Goal: Task Accomplishment & Management: Complete application form

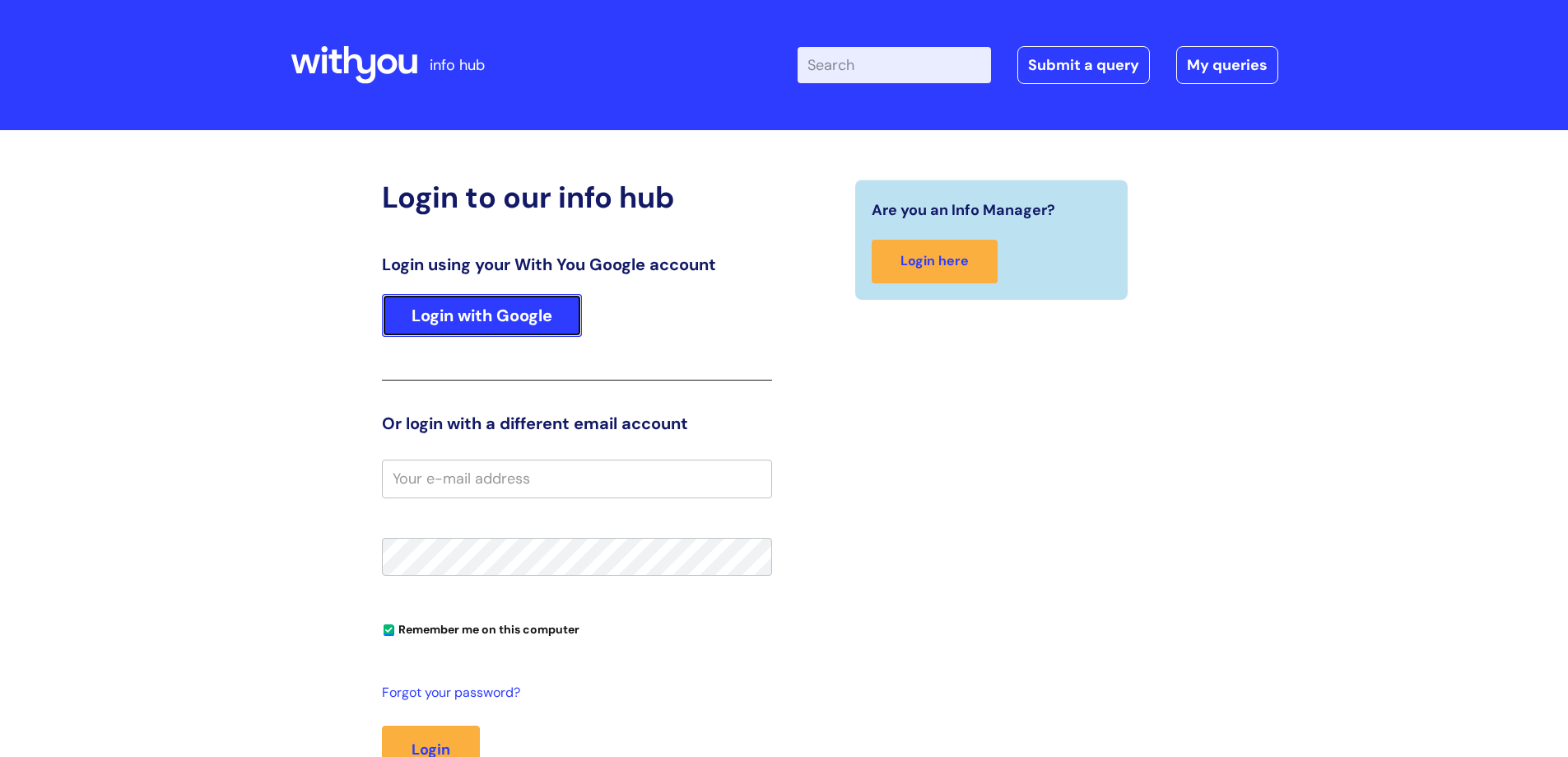
click at [479, 317] on link "Login with Google" at bounding box center [482, 315] width 200 height 42
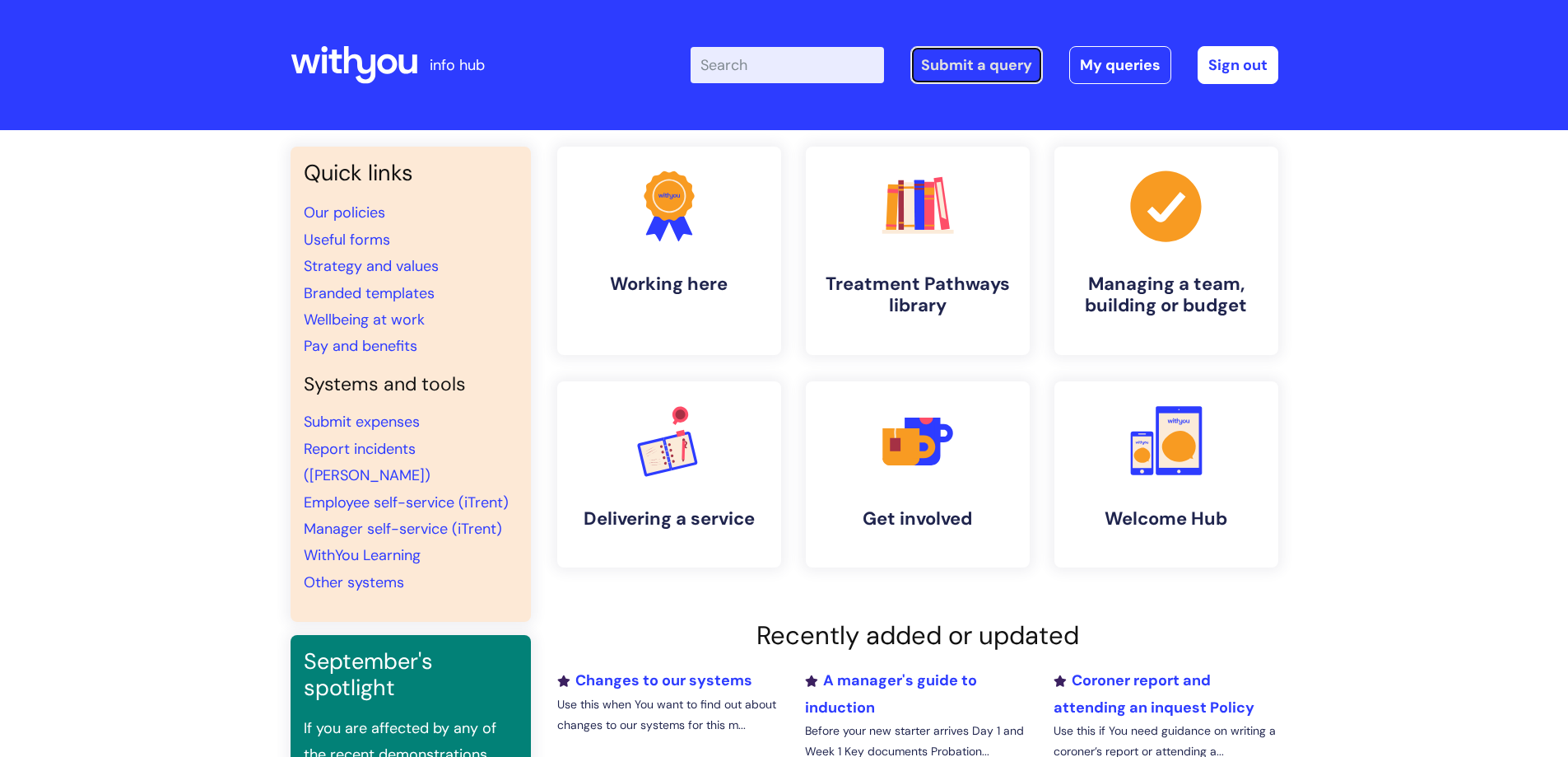
click at [975, 63] on link "Submit a query" at bounding box center [977, 64] width 132 height 38
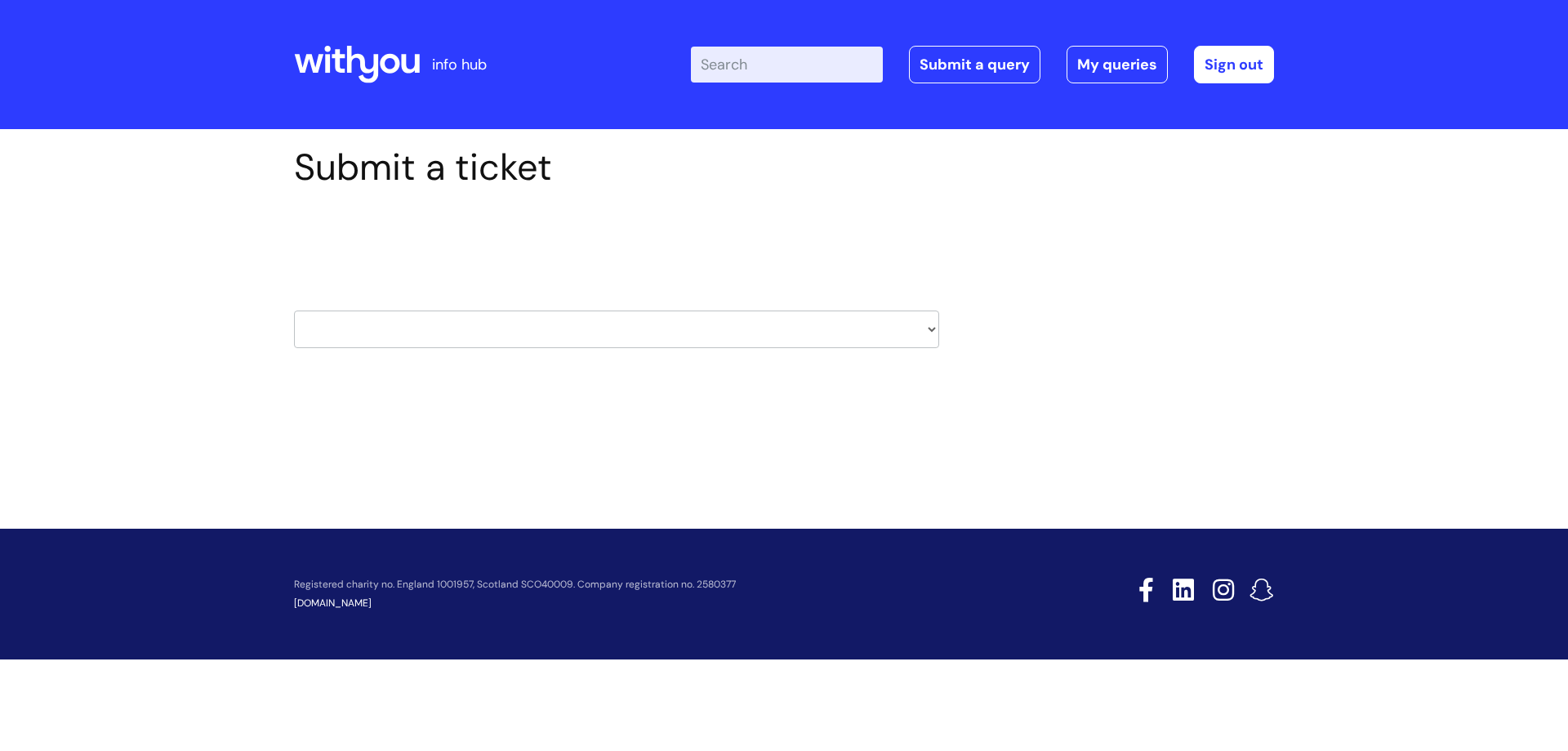
click at [635, 326] on select "HR / People IT and Support Clinical Drug Alerts Finance Accounts Data Support T…" at bounding box center [616, 329] width 646 height 38
select select "hr_/_people"
click at [294, 311] on select "HR / People IT and Support Clinical Drug Alerts Finance Accounts Data Support T…" at bounding box center [616, 329] width 646 height 38
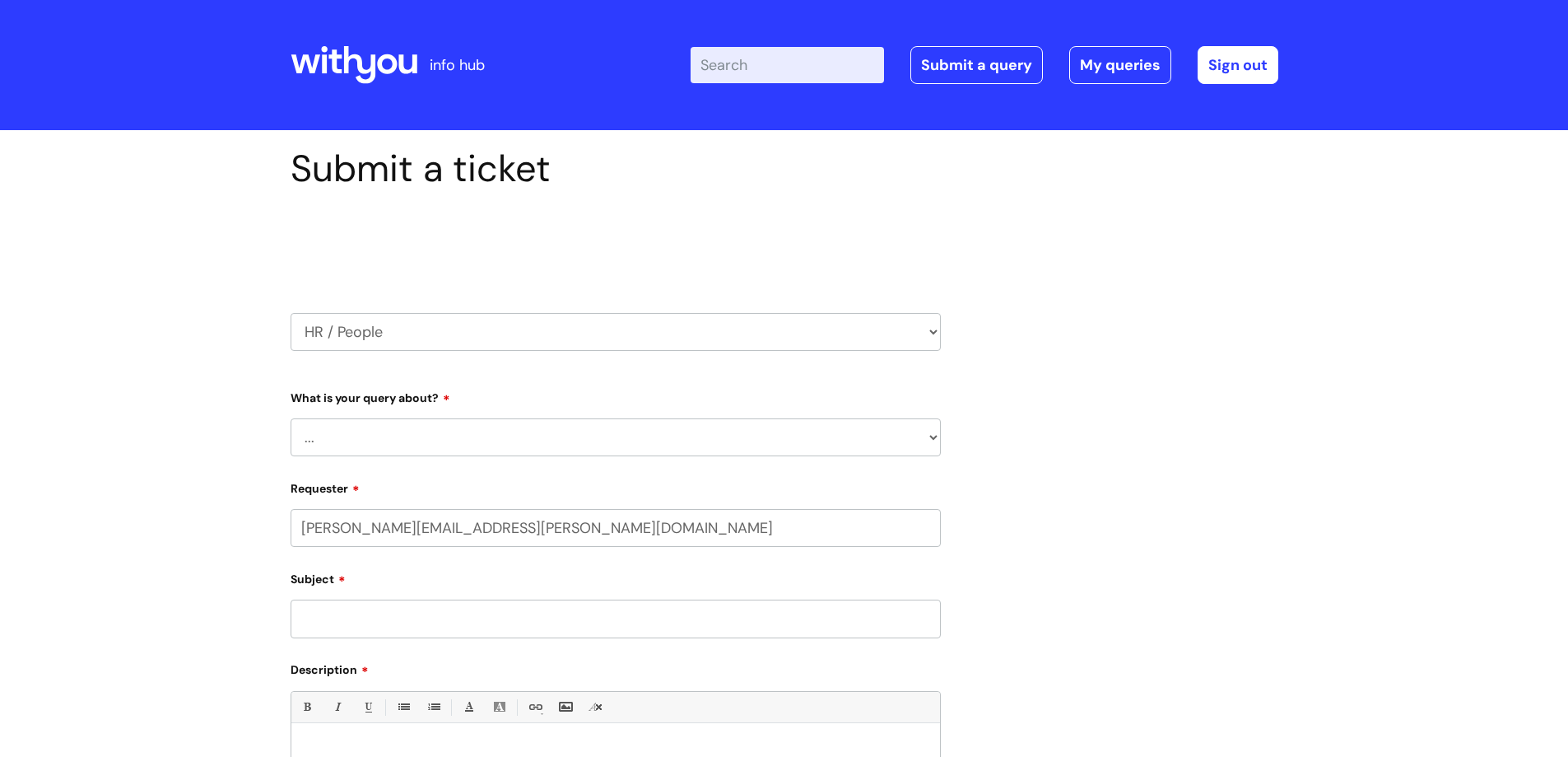
select select "80004286572"
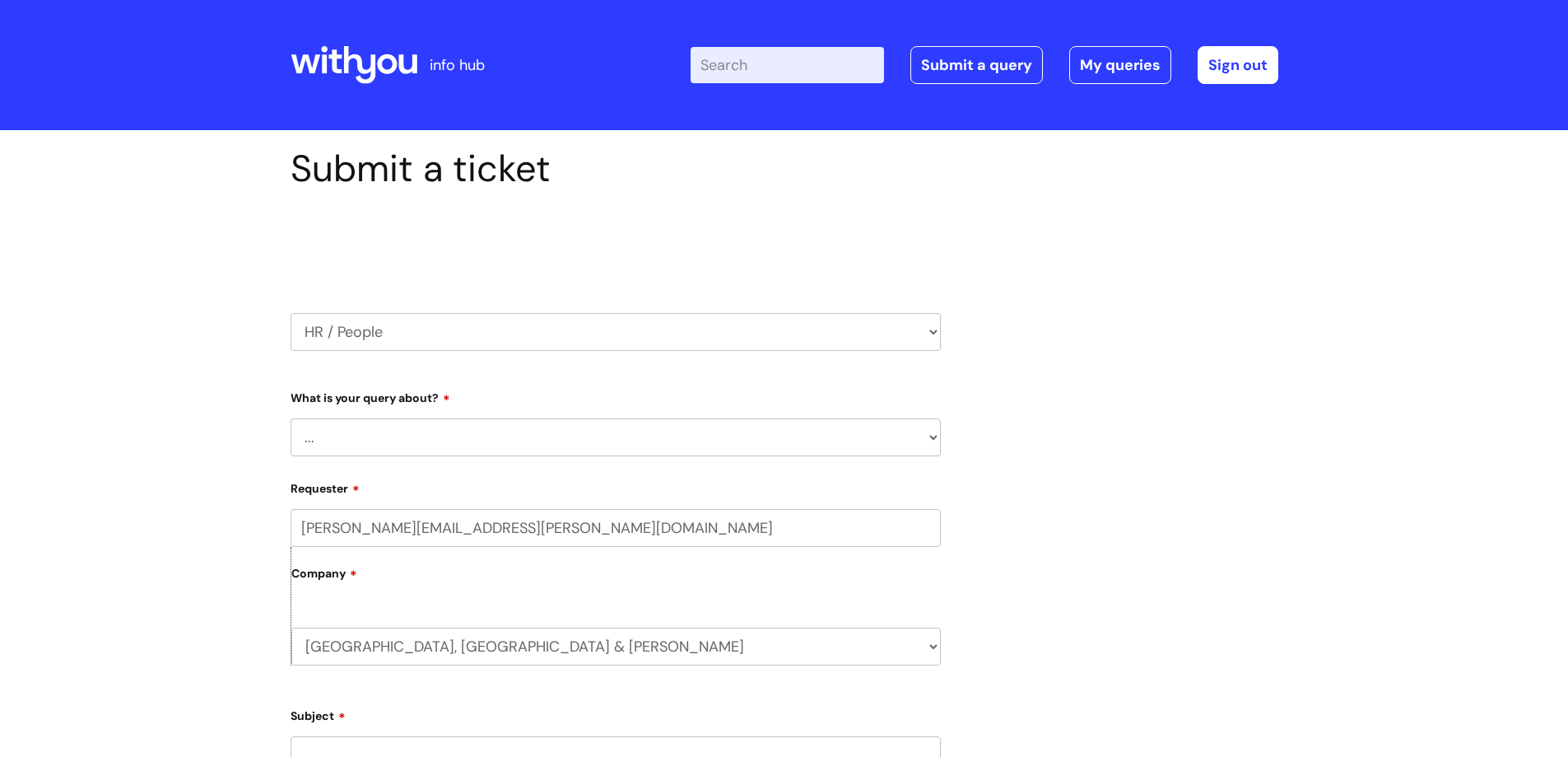
click at [445, 429] on select "... Absence Query Holiday Query Employee change request General HR Query iTrent…" at bounding box center [616, 437] width 651 height 38
select select "General HR Query"
click at [291, 418] on select "... Absence Query Holiday Query Employee change request General HR Query iTrent…" at bounding box center [616, 437] width 651 height 38
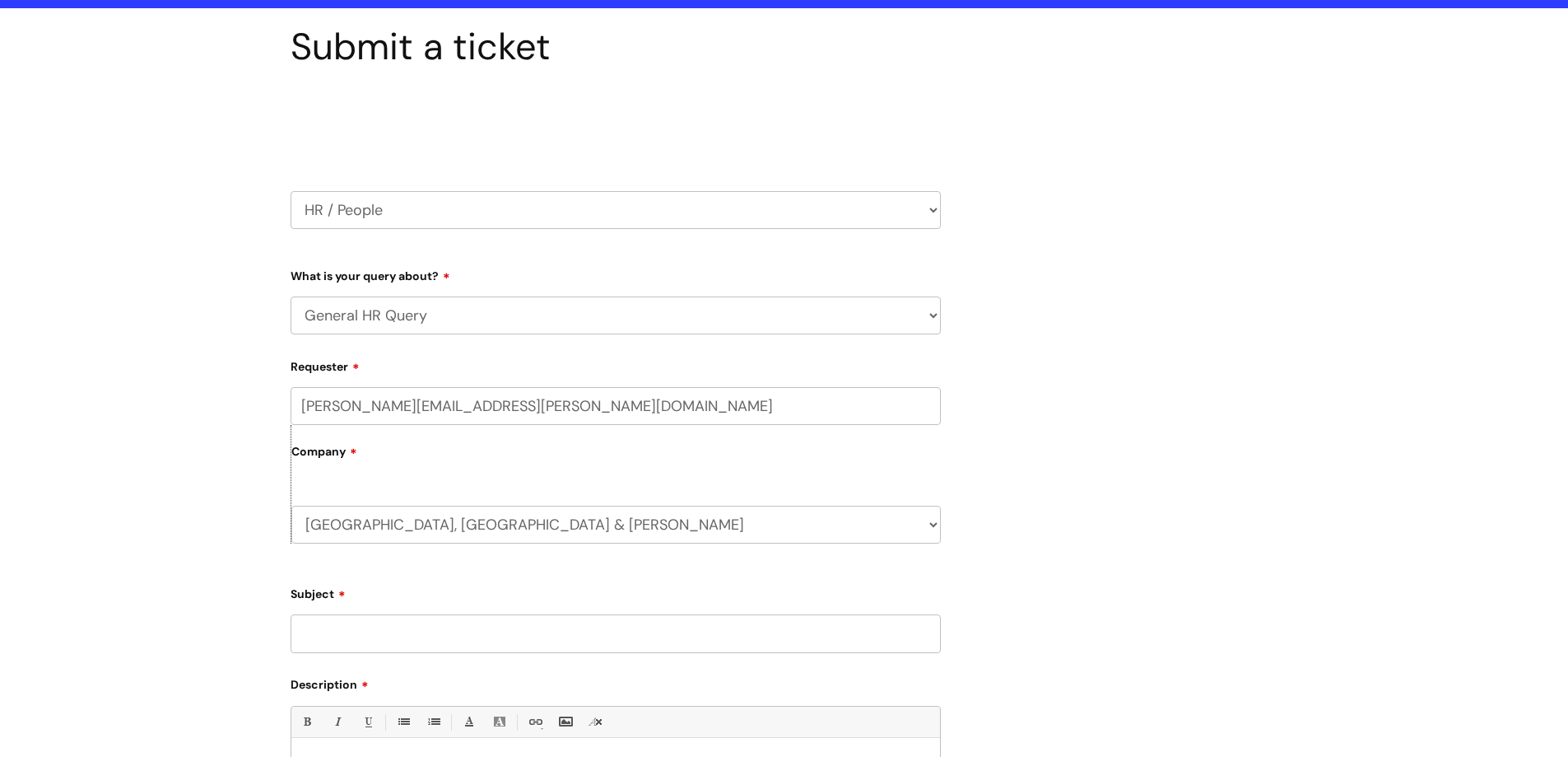
scroll to position [165, 0]
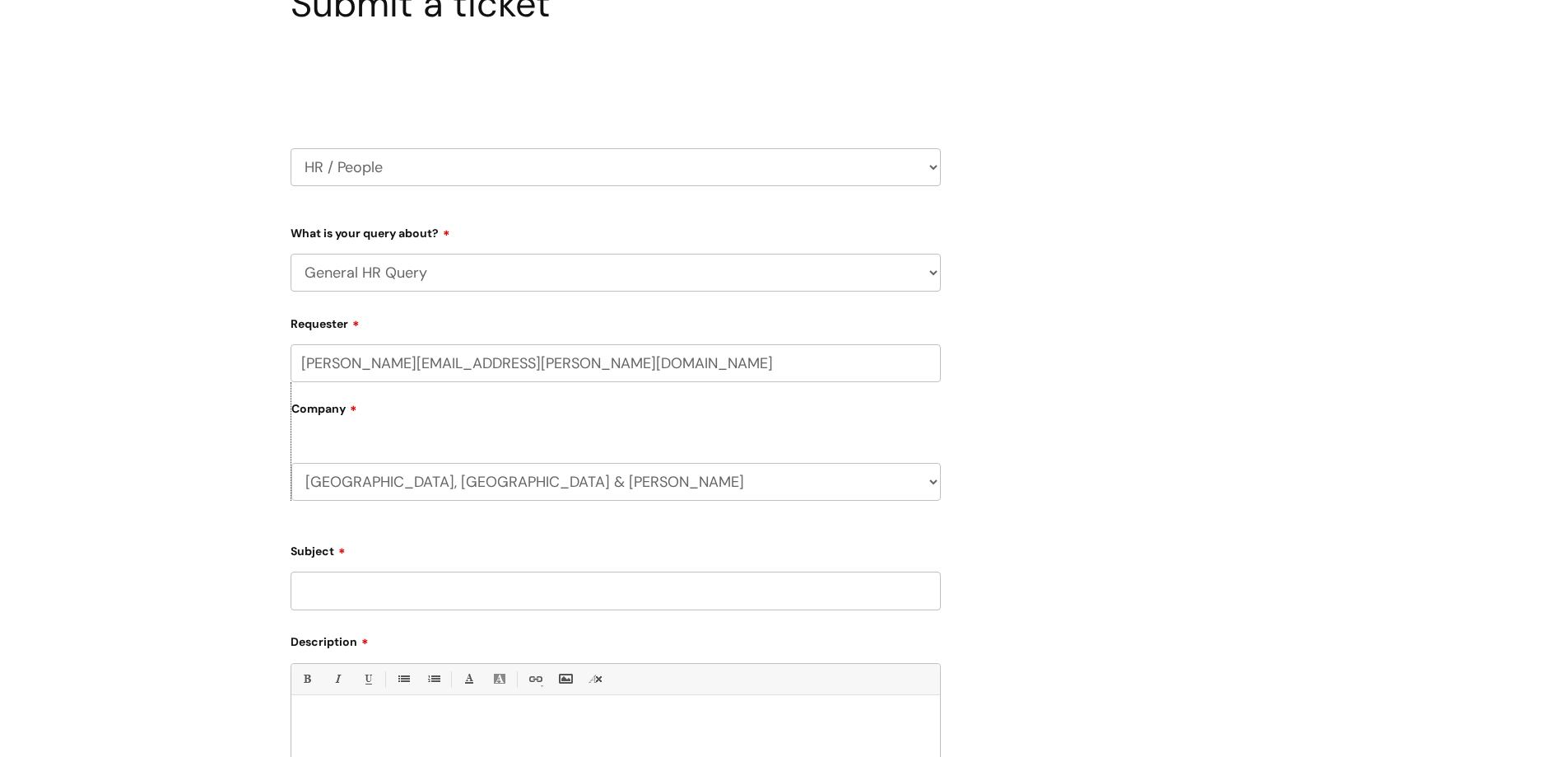
click at [346, 590] on input "Subject" at bounding box center [616, 590] width 651 height 38
type input "AGENCY STAFF on Itrent"
click at [392, 709] on div at bounding box center [615, 760] width 649 height 114
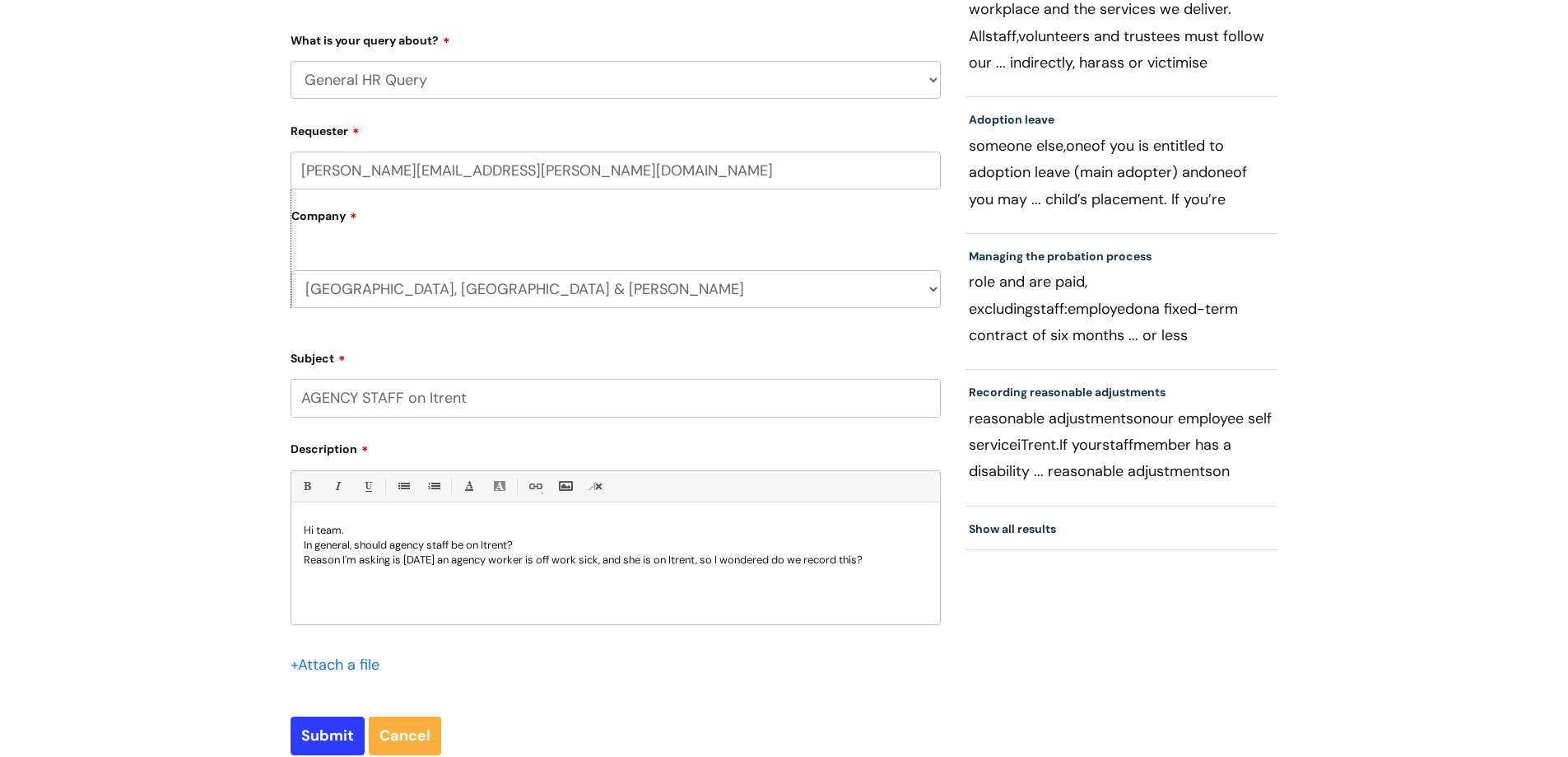
scroll to position [358, 0]
click at [333, 738] on input "Submit" at bounding box center [328, 734] width 74 height 38
type input "Please Wait..."
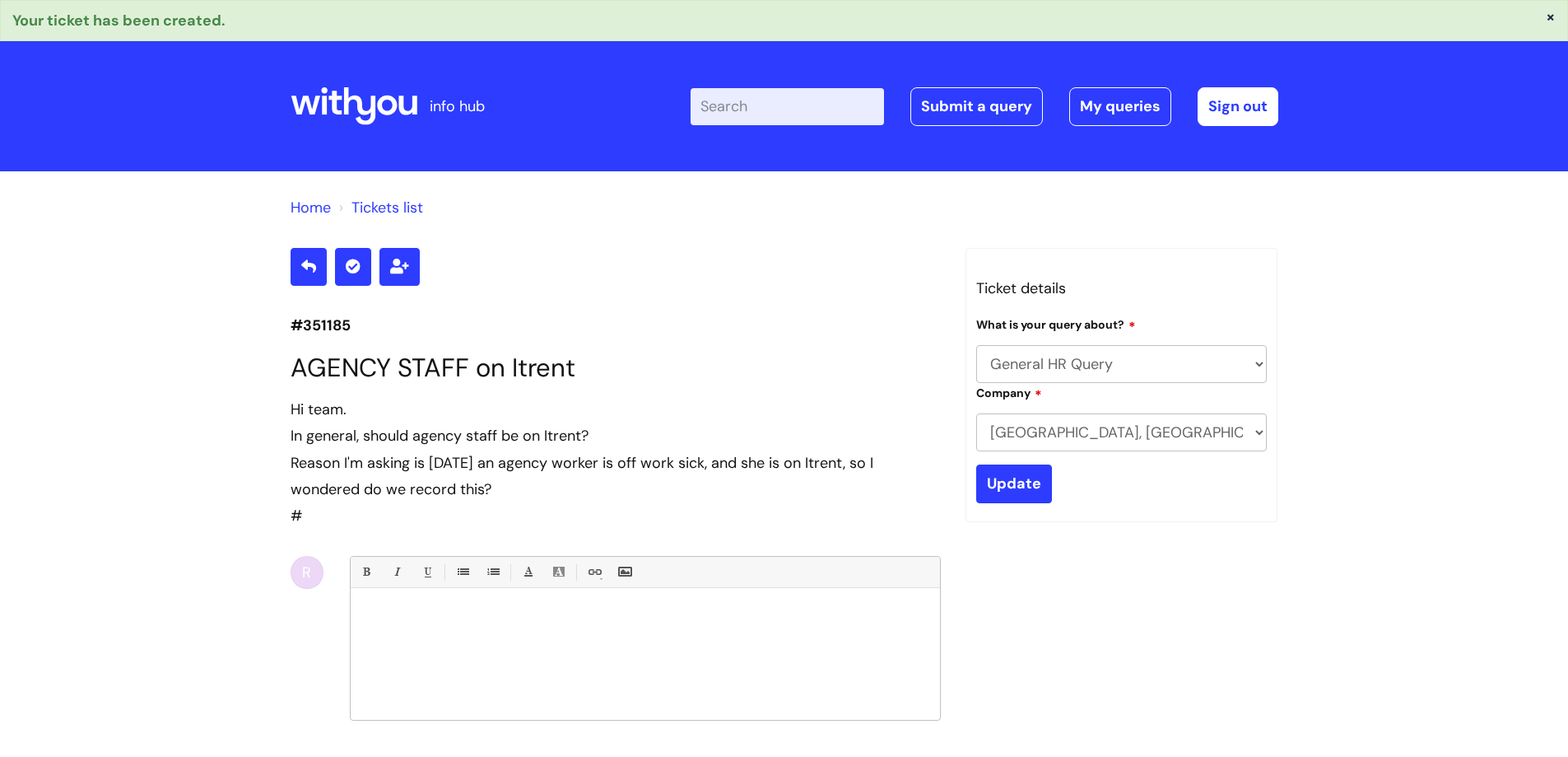
select select "General HR Query"
click at [381, 105] on icon at bounding box center [386, 105] width 20 height 20
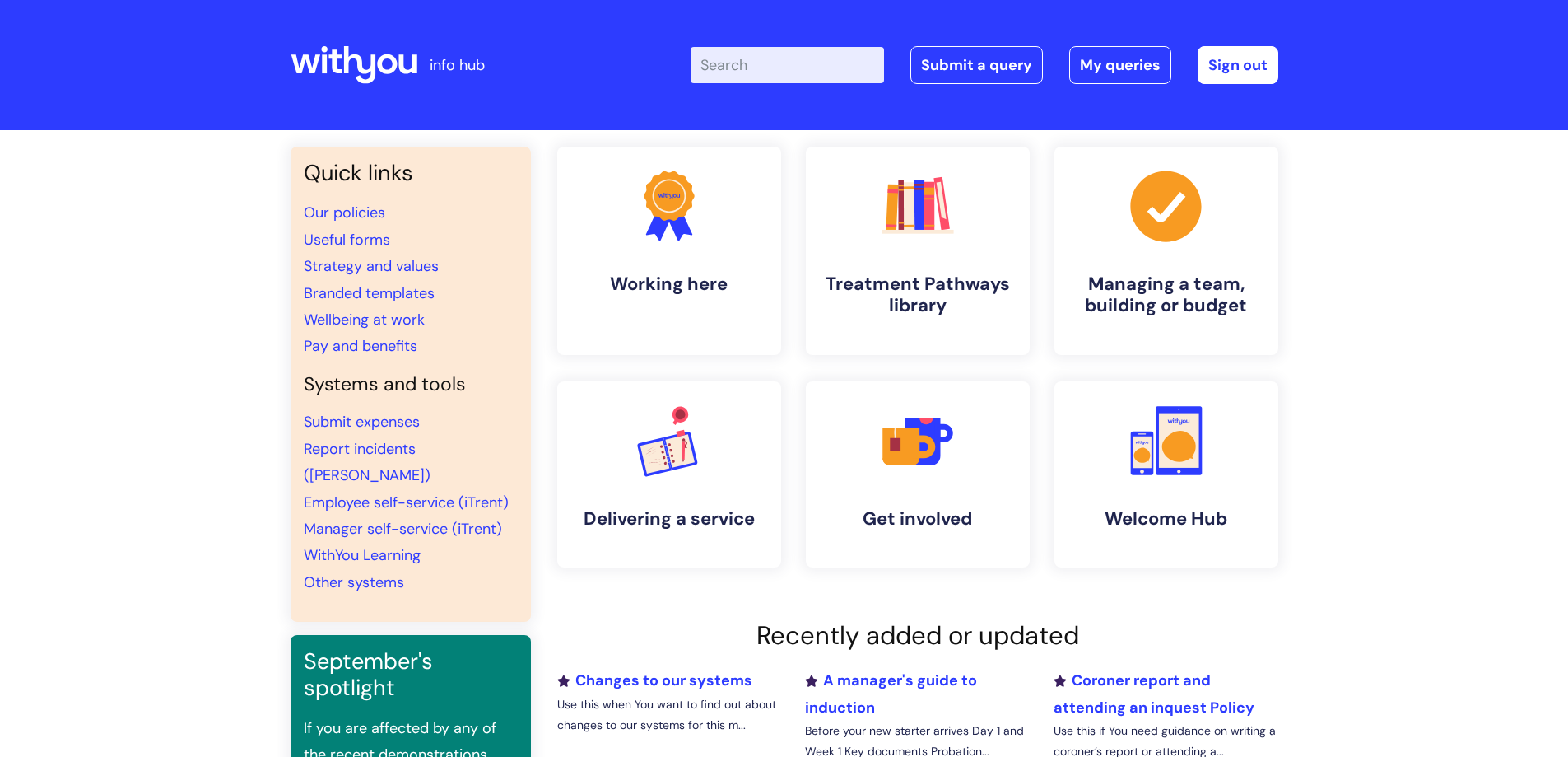
click at [775, 62] on input "Enter your search term here..." at bounding box center [787, 64] width 193 height 36
type input "useful"
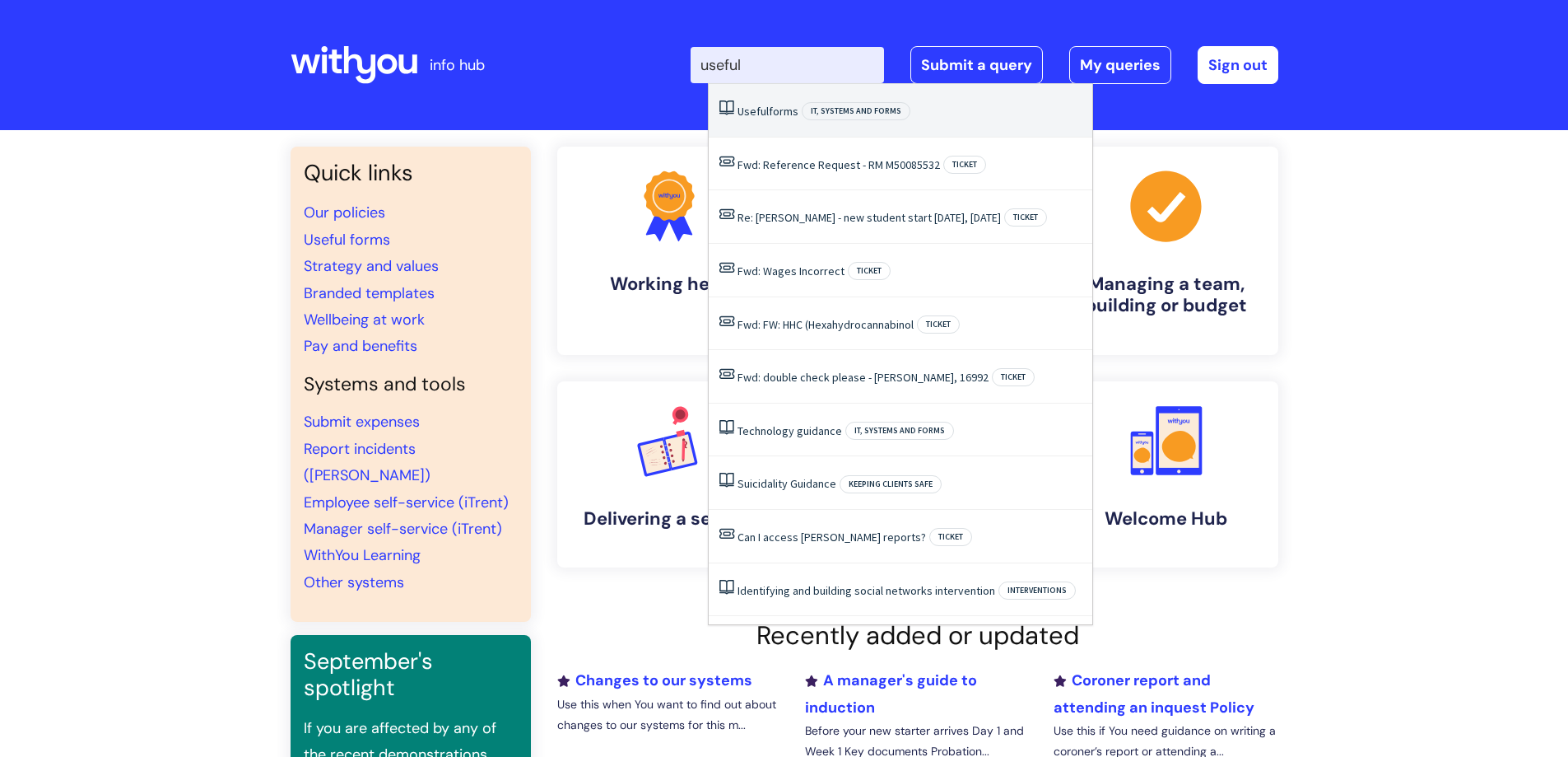
click at [767, 109] on span "Useful" at bounding box center [753, 110] width 31 height 14
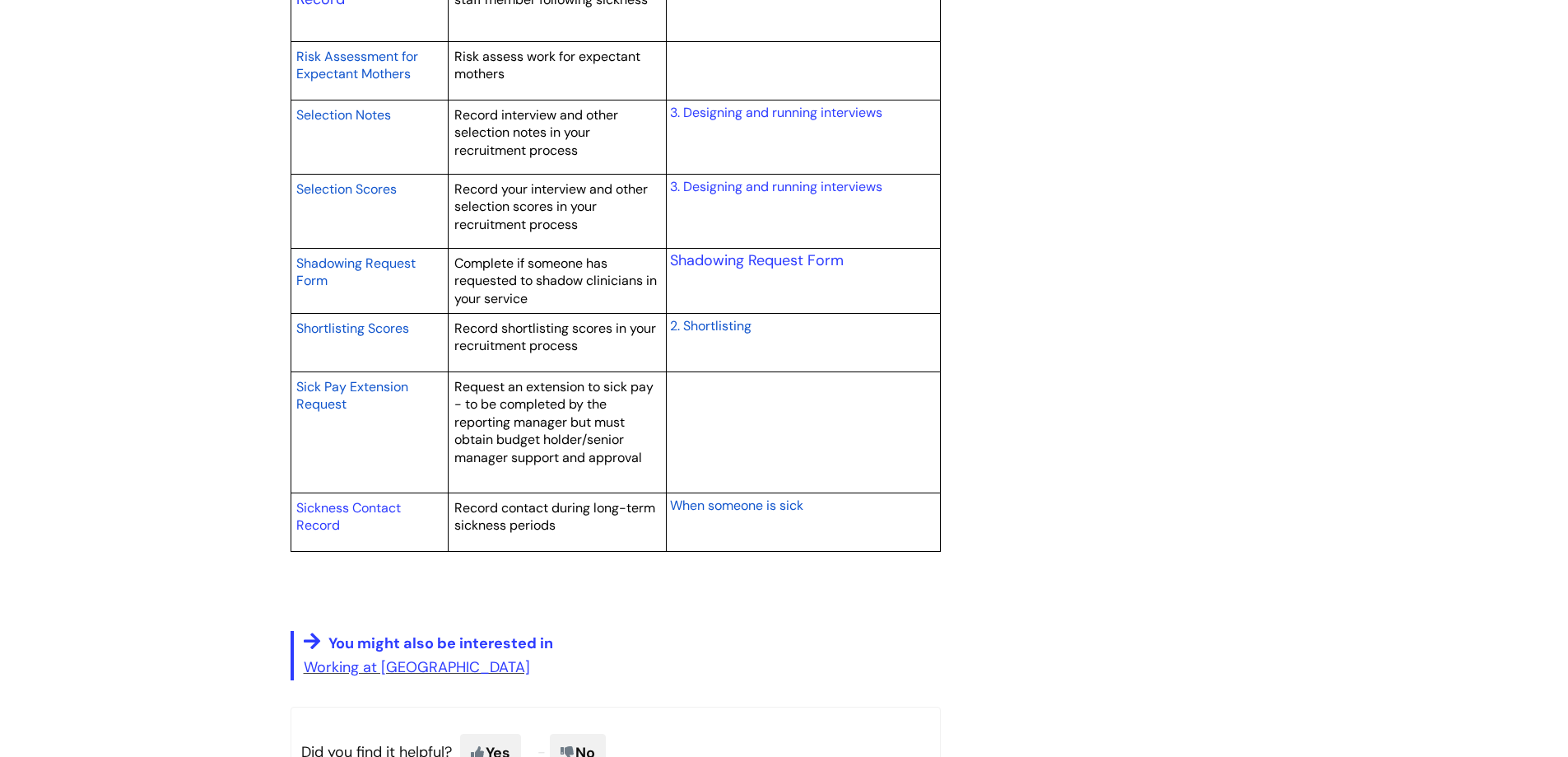
scroll to position [2722, 0]
click at [334, 506] on link "Sickness Contact Record" at bounding box center [348, 516] width 104 height 36
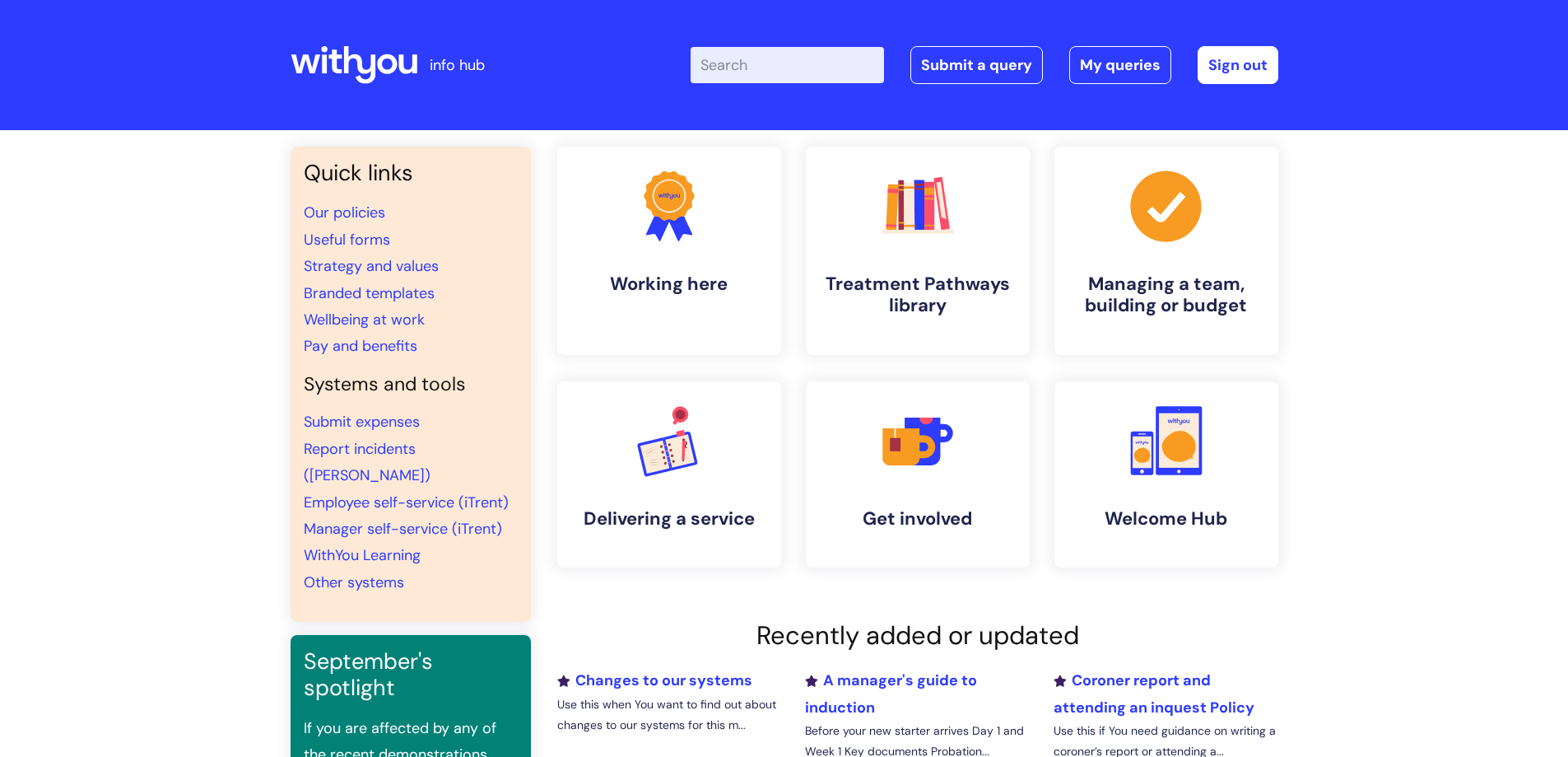
click at [778, 70] on input "Enter your search term here..." at bounding box center [787, 64] width 193 height 36
type input "useful"
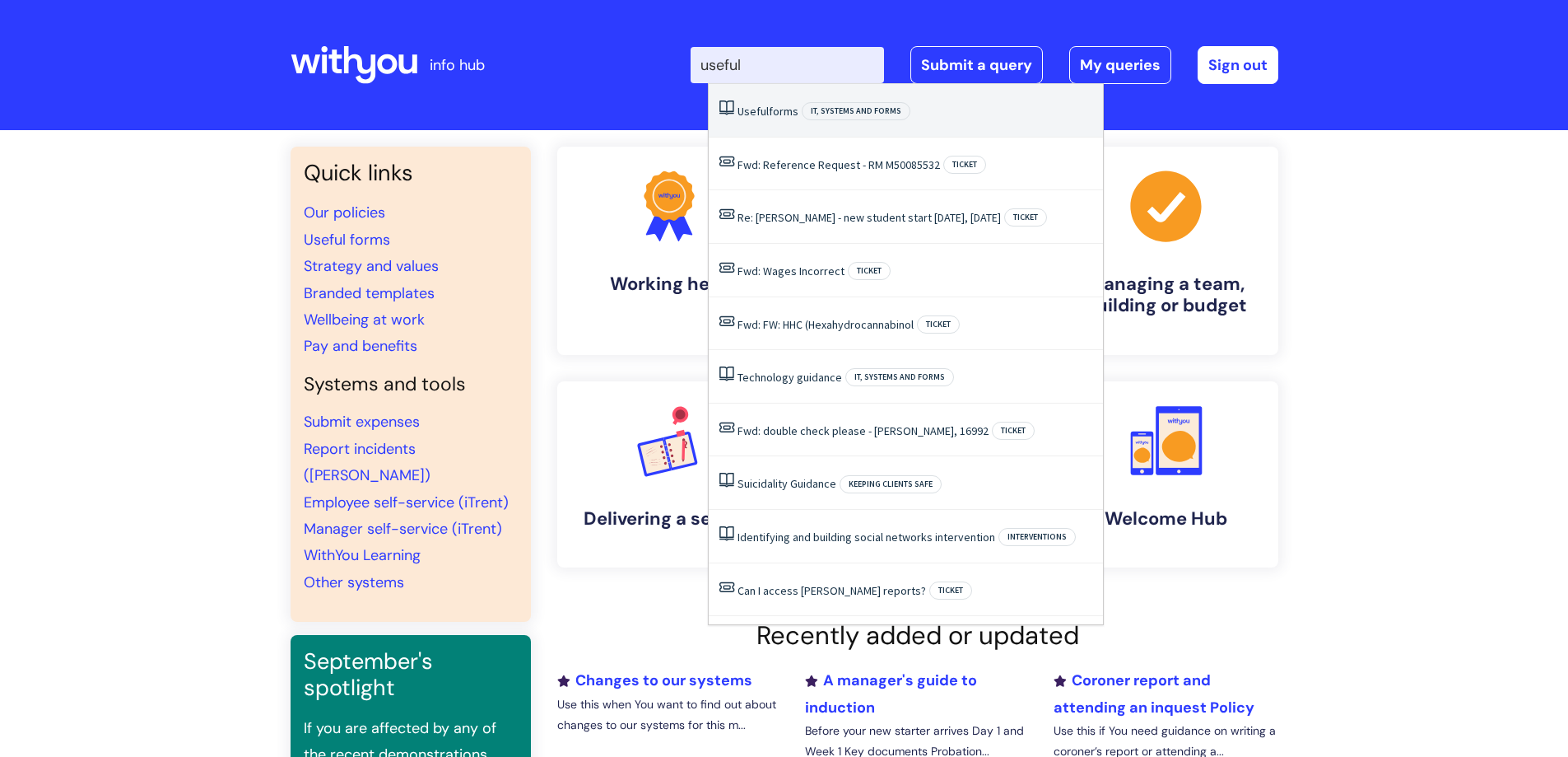
click at [781, 102] on li "Useful forms IT, systems and forms" at bounding box center [905, 110] width 395 height 53
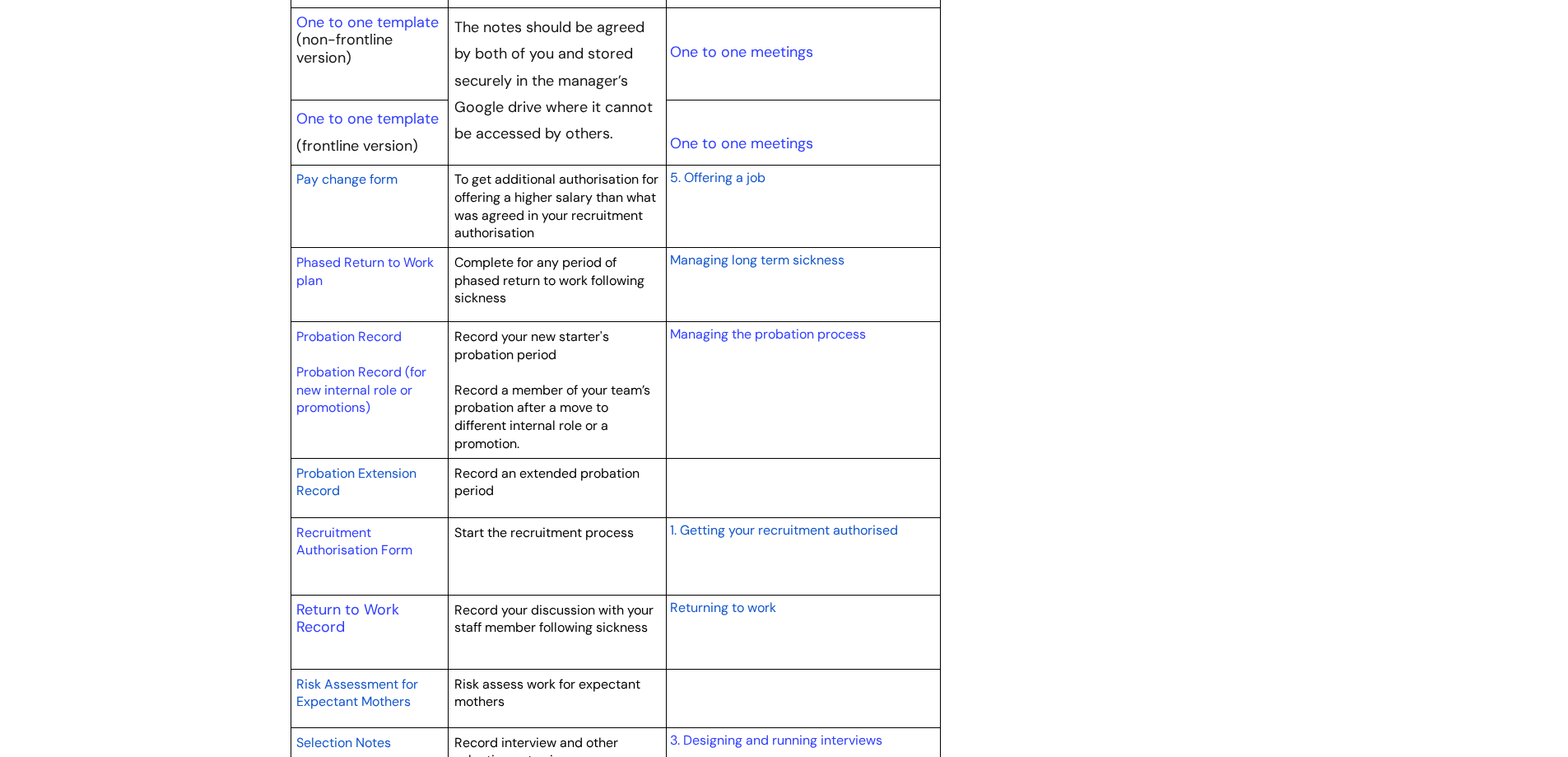
scroll to position [2094, 0]
click at [335, 612] on link "Return to Work Record" at bounding box center [347, 617] width 103 height 38
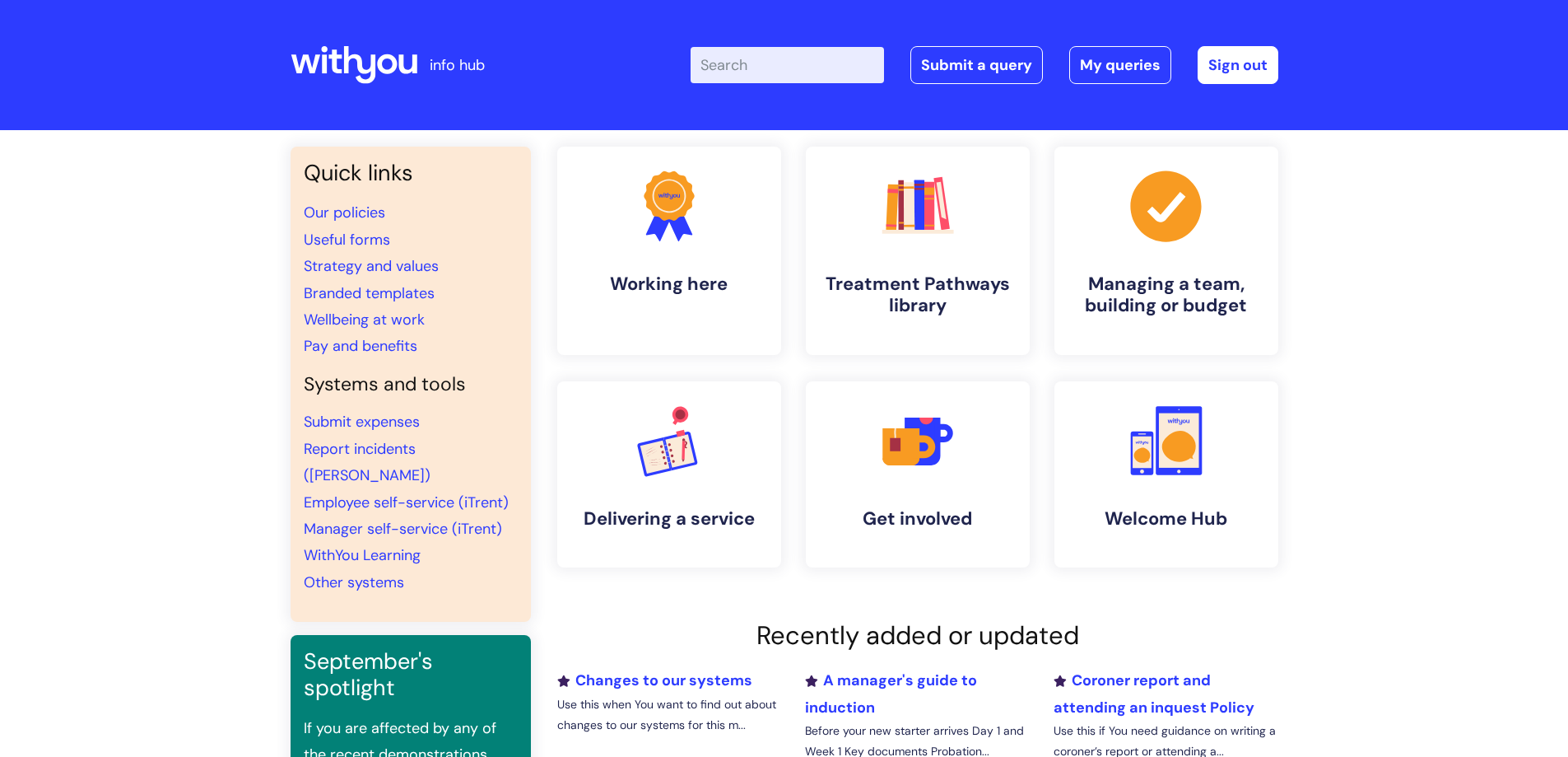
click at [755, 61] on input "Enter your search term here..." at bounding box center [787, 64] width 193 height 36
type input "USEFUL"
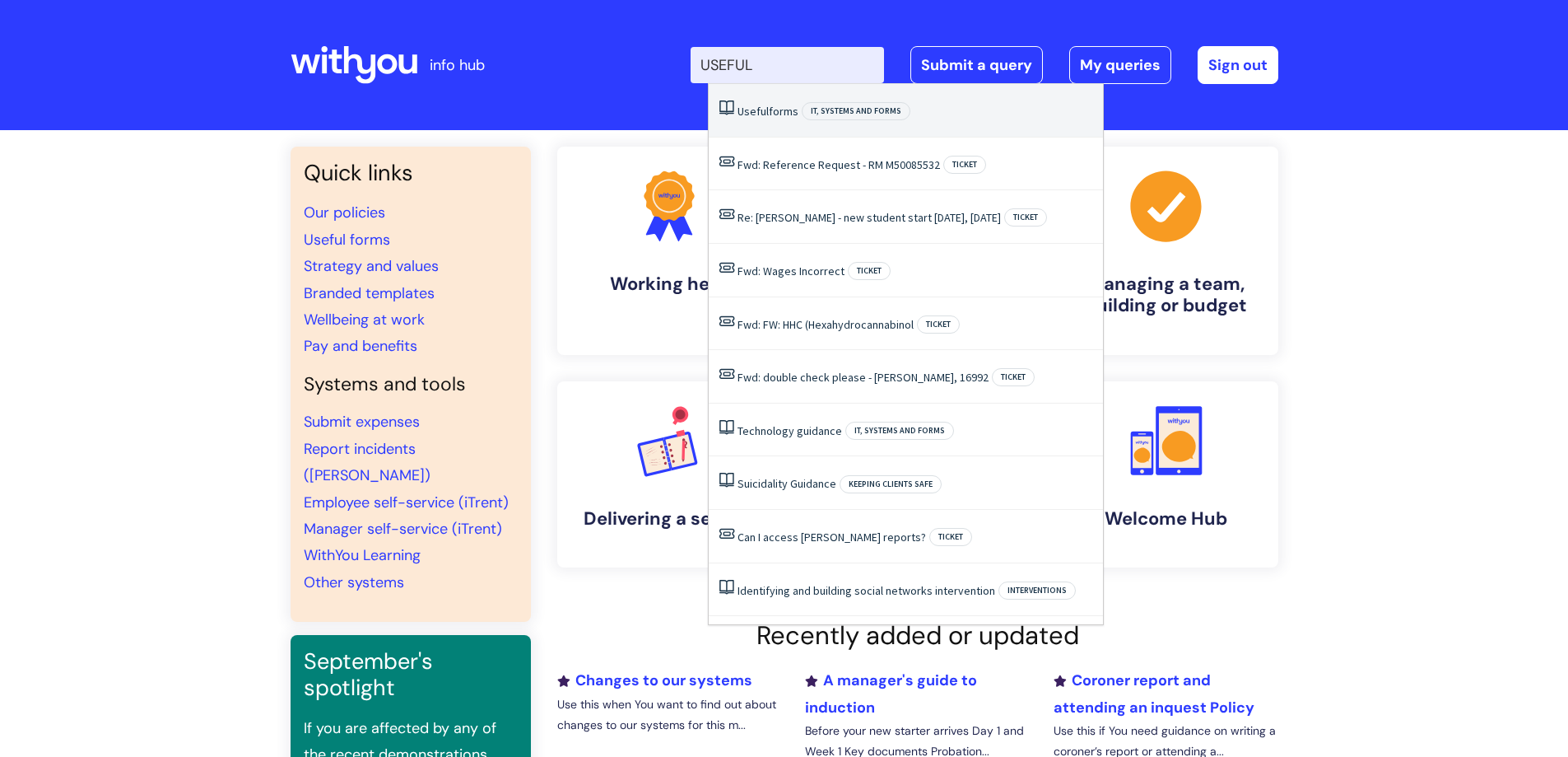
click at [775, 105] on link "Useful forms" at bounding box center [768, 110] width 61 height 14
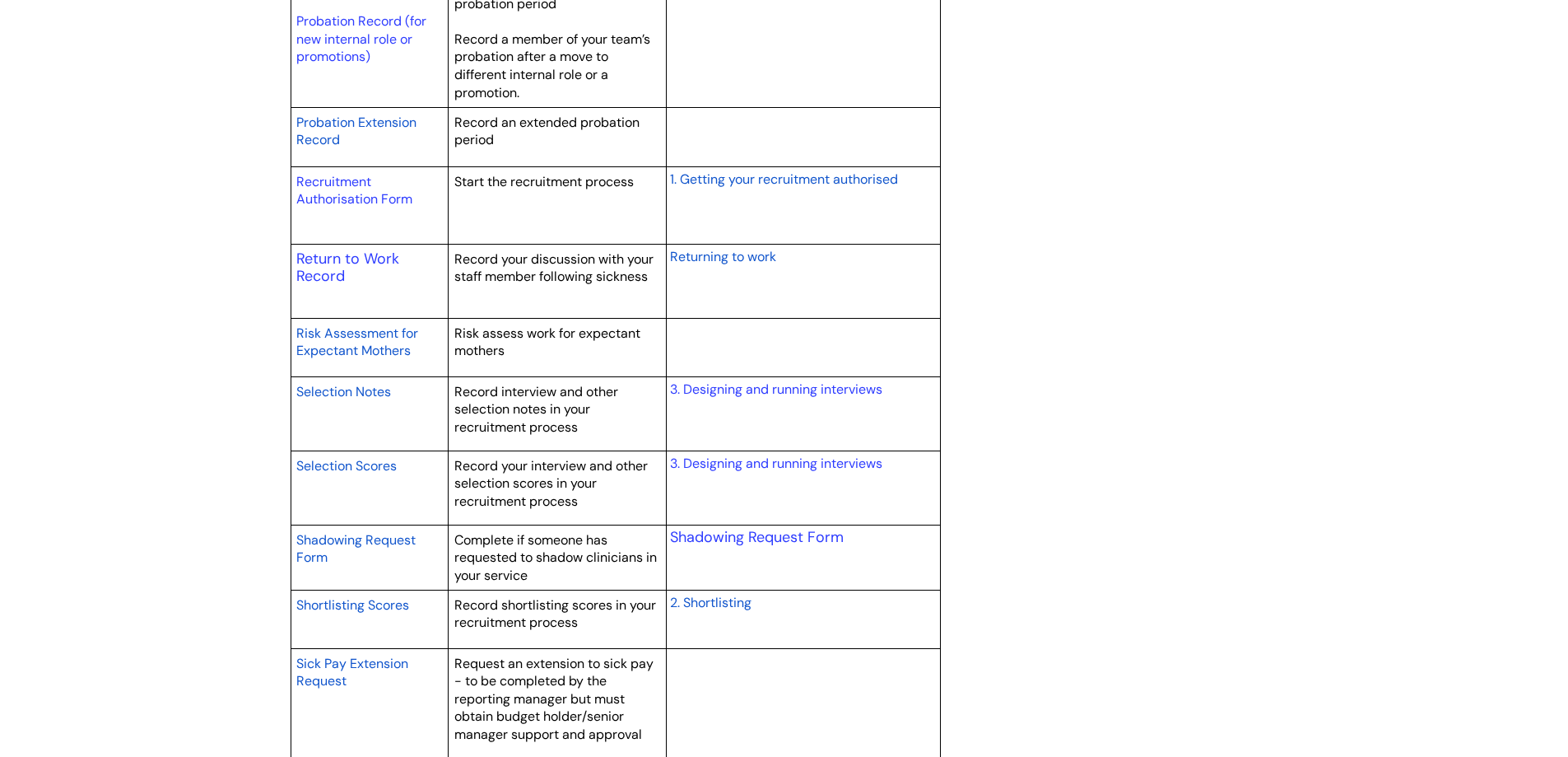
scroll to position [2439, 0]
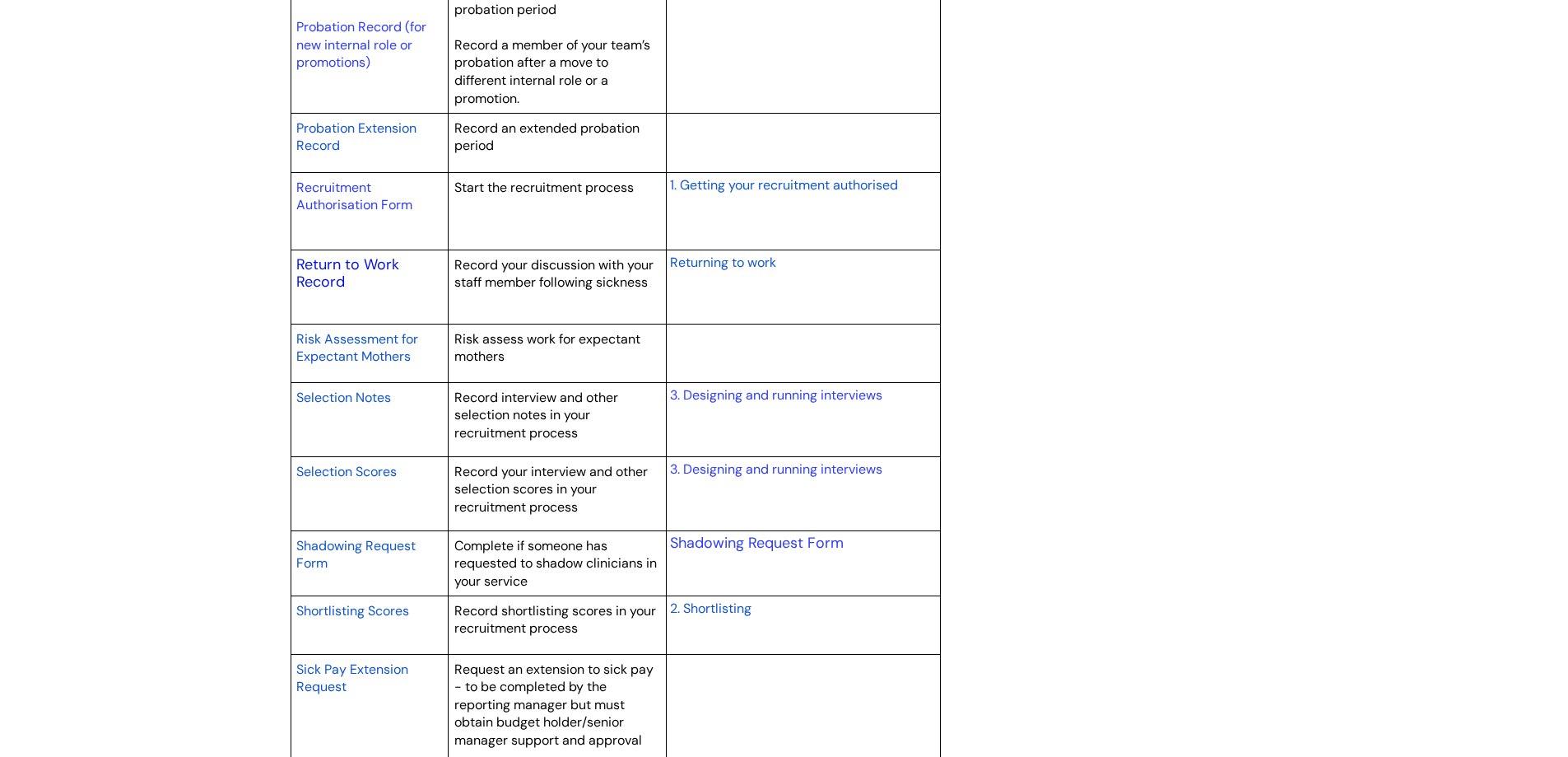
click at [325, 268] on link "Return to Work Record" at bounding box center [347, 273] width 103 height 38
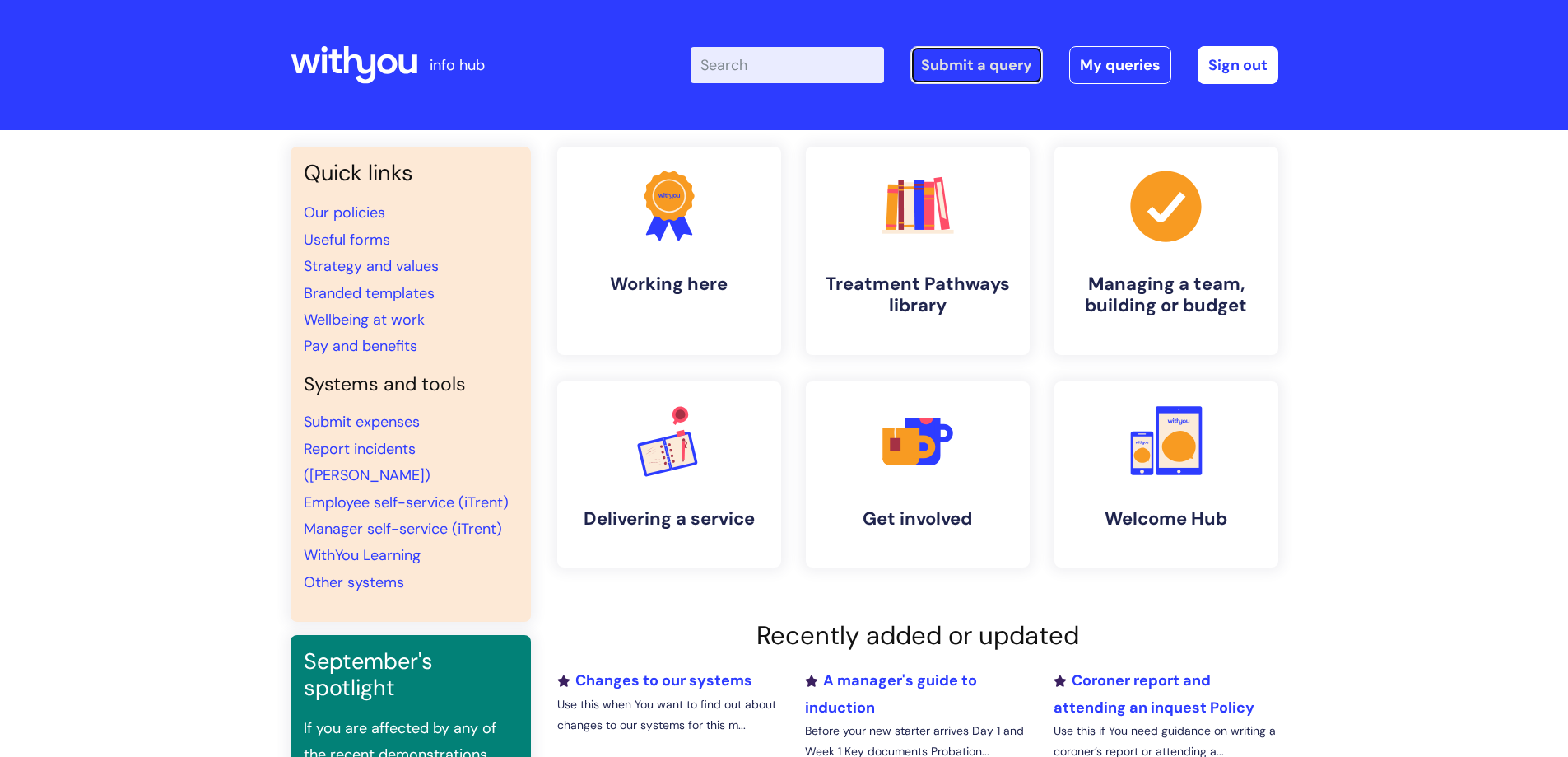
click at [999, 64] on link "Submit a query" at bounding box center [977, 64] width 132 height 38
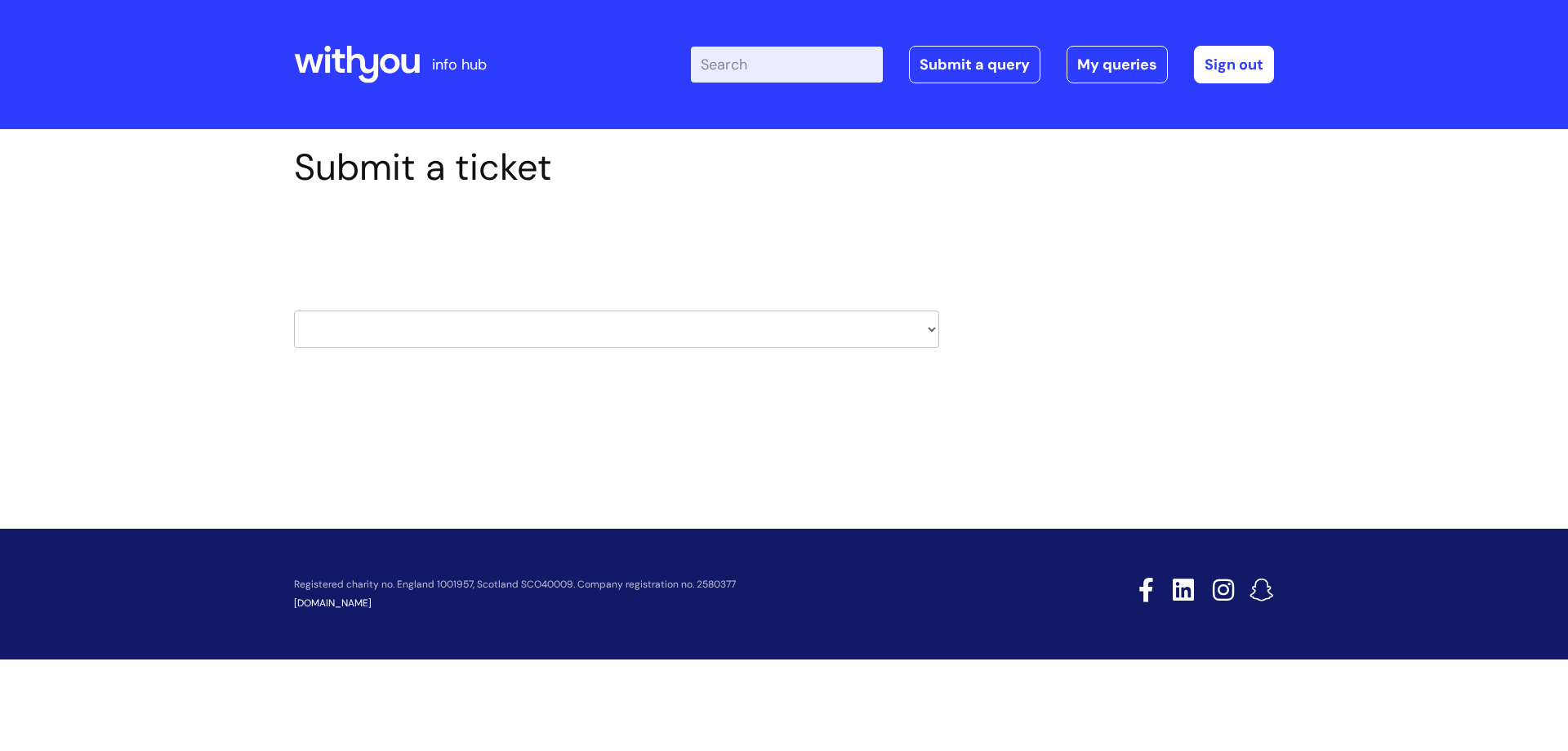
click at [929, 329] on select "HR / People IT and Support Clinical Drug Alerts Finance Accounts Data Support T…" at bounding box center [616, 329] width 646 height 38
select select "learning_and_development"
click at [294, 311] on select "HR / People IT and Support Clinical Drug Alerts Finance Accounts Data Support T…" at bounding box center [616, 329] width 646 height 38
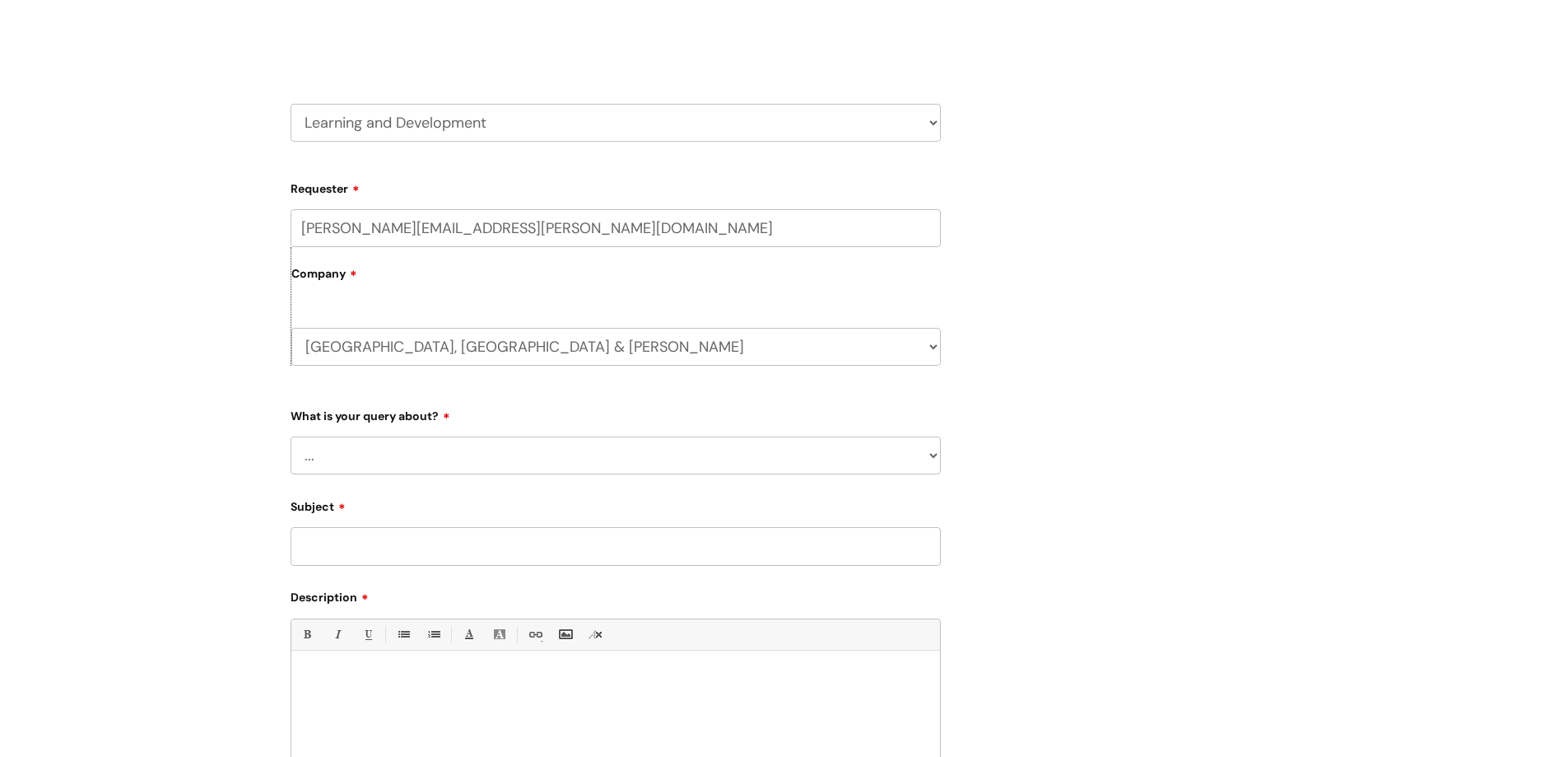
scroll to position [232, 0]
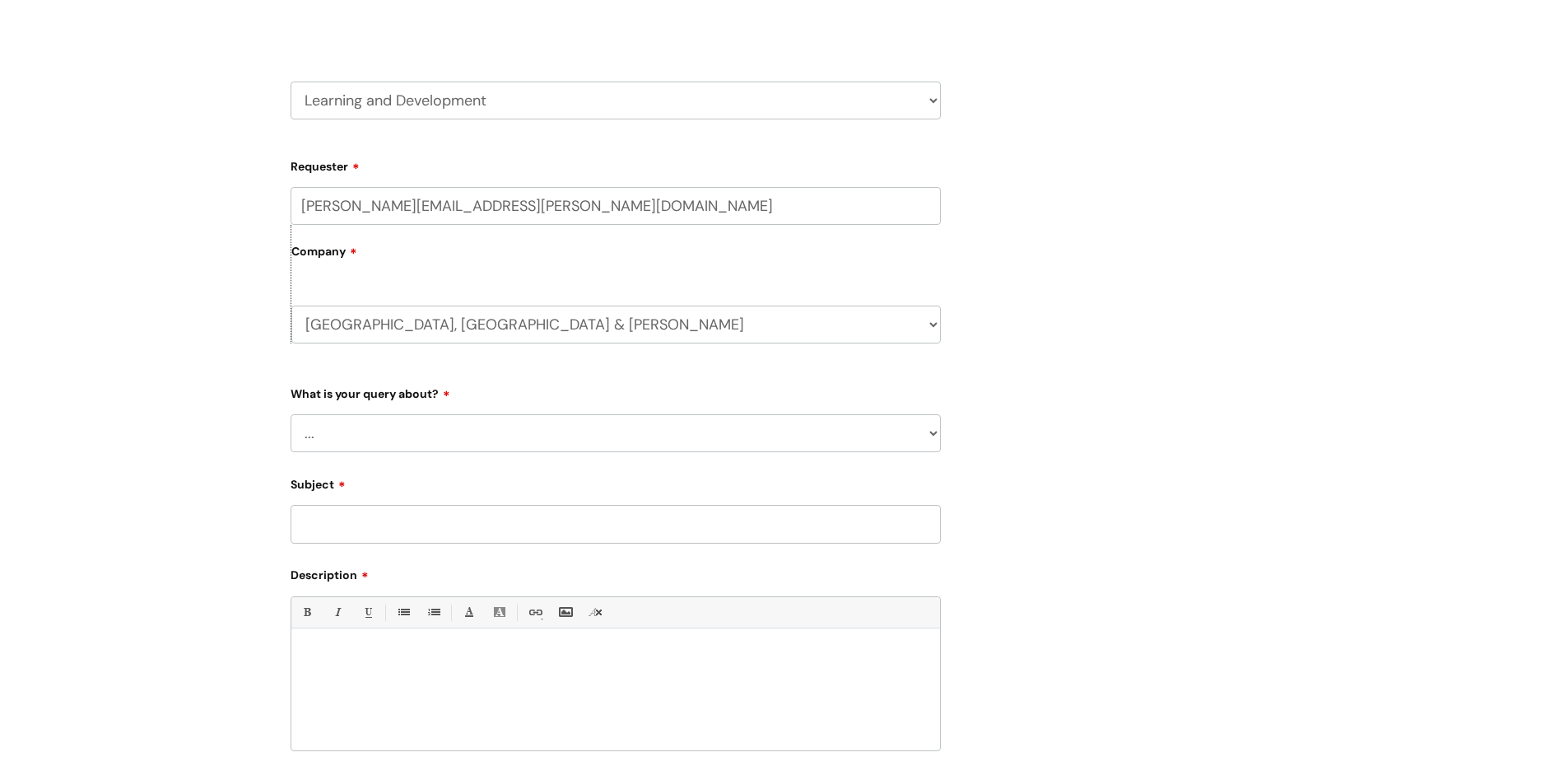
click at [434, 437] on select "... Question about a training course or session booking Ask about apprenticeshi…" at bounding box center [616, 433] width 651 height 38
select select "Something else / not listed here"
click at [291, 414] on select "... Question about a training course or session booking Ask about apprenticeshi…" at bounding box center [616, 433] width 651 height 38
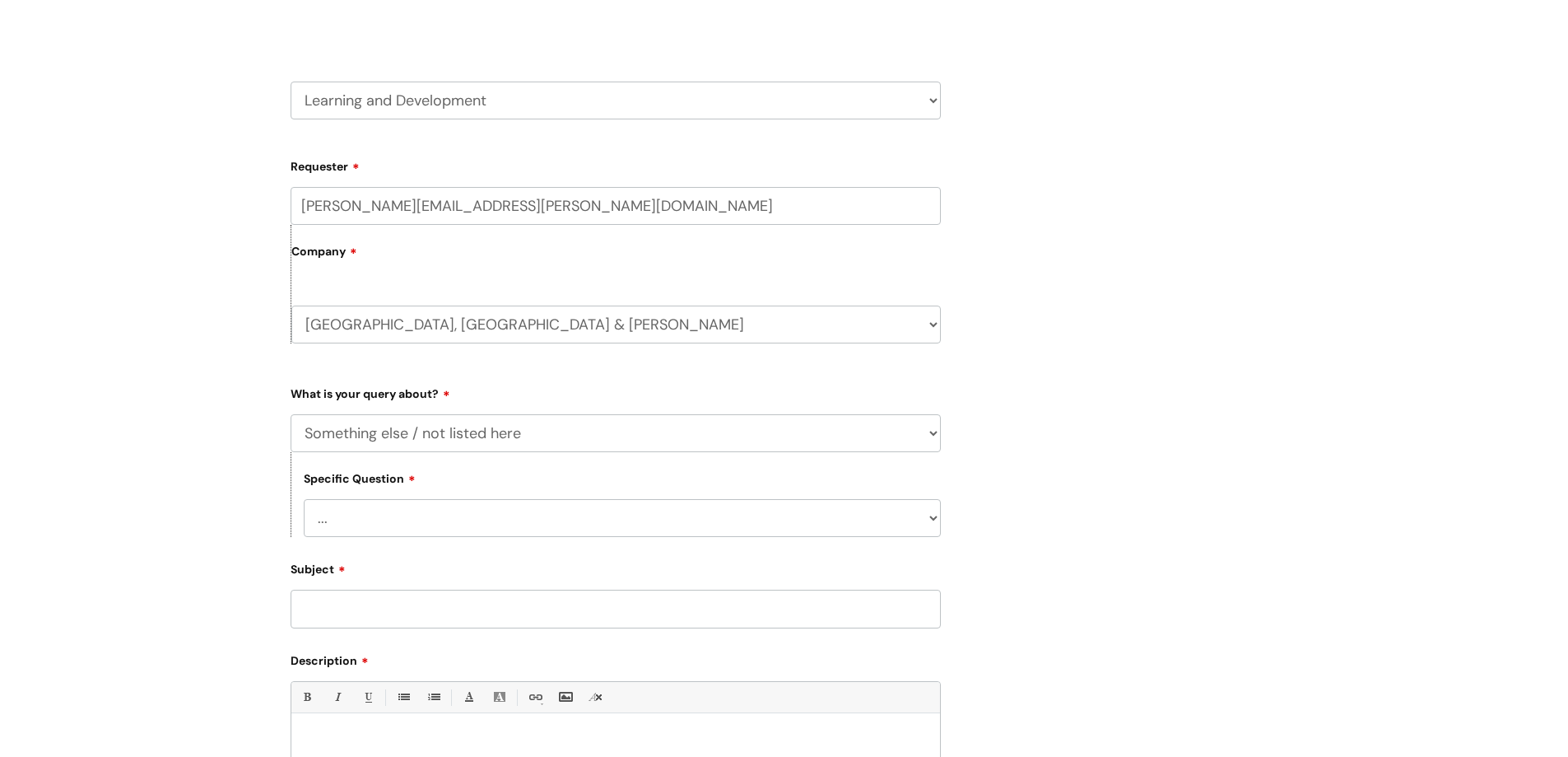
click at [484, 522] on select "... Other" at bounding box center [622, 518] width 637 height 38
select select "Other"
click at [304, 499] on select "... Other" at bounding box center [622, 518] width 637 height 38
click at [423, 612] on input "Subject" at bounding box center [616, 608] width 651 height 38
click at [379, 609] on input "NIL PAVLOV - Level 3 -" at bounding box center [616, 608] width 651 height 38
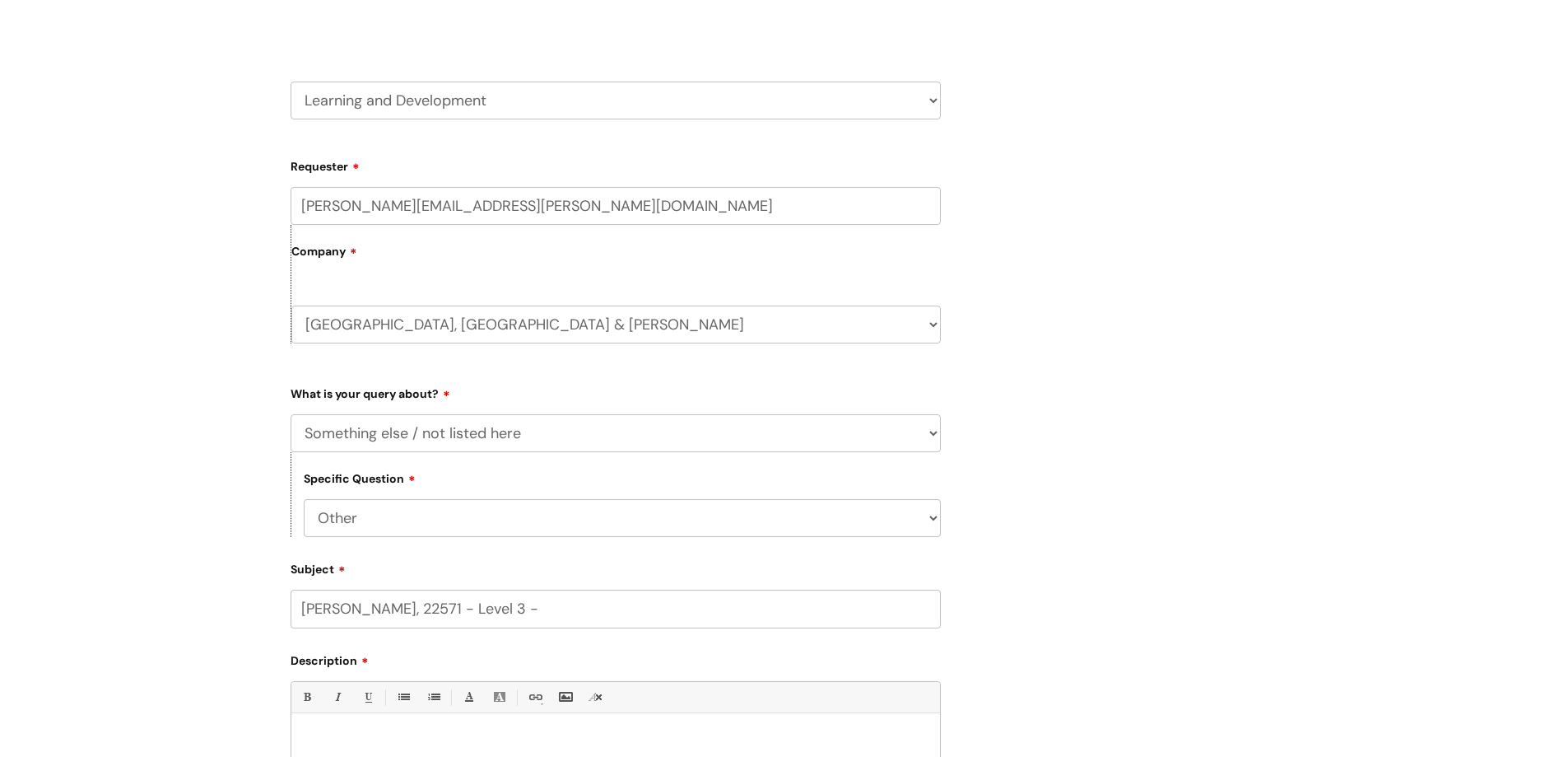
click at [500, 612] on input "NIL PAVLOV, 22571 - Level 3 -" at bounding box center [616, 608] width 651 height 38
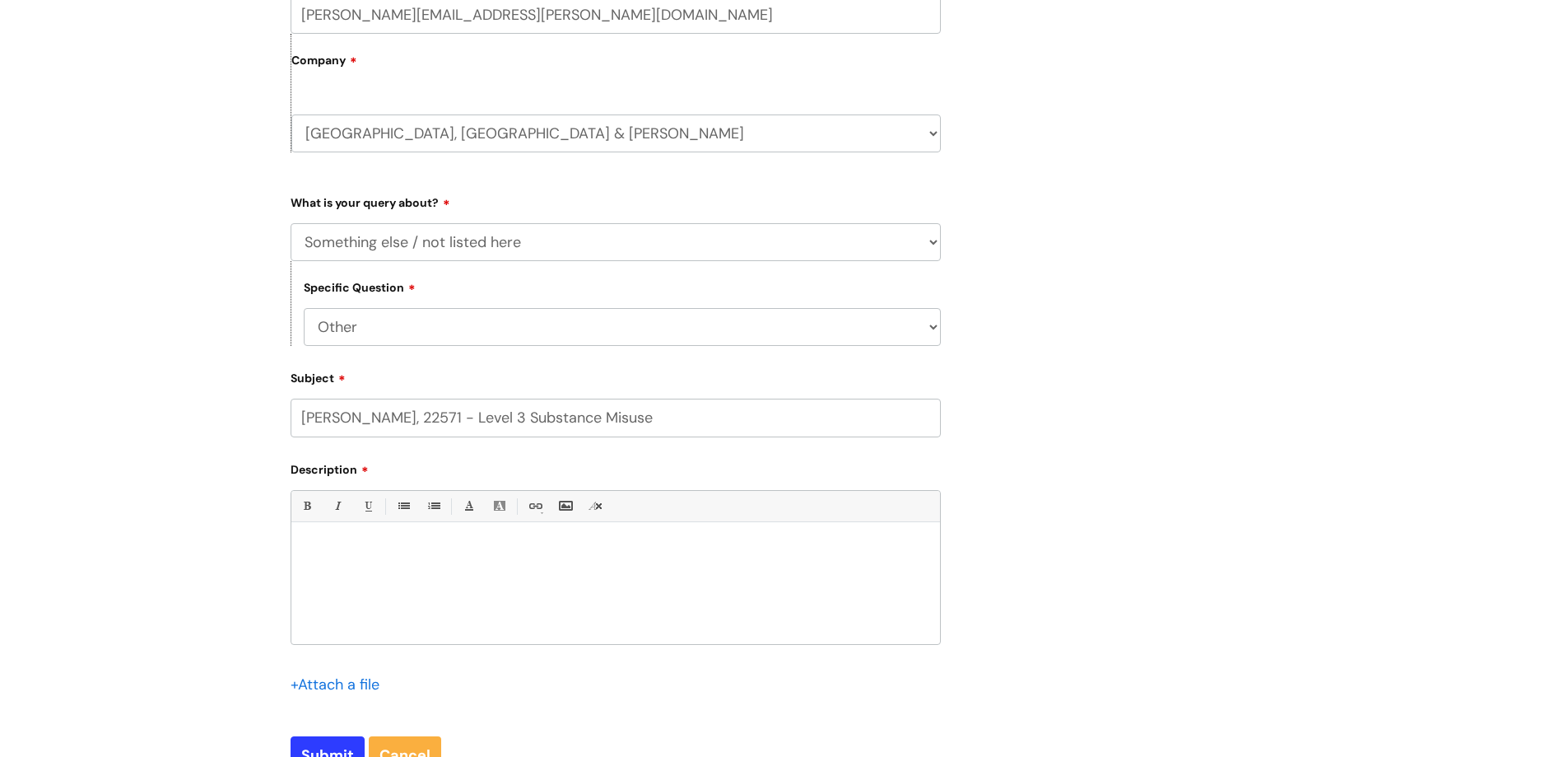
scroll to position [423, 0]
type input "NIL PAVLOV, 22571 - Level 3 Substance Misuse Course and Qualification"
click at [459, 557] on p at bounding box center [615, 548] width 624 height 14
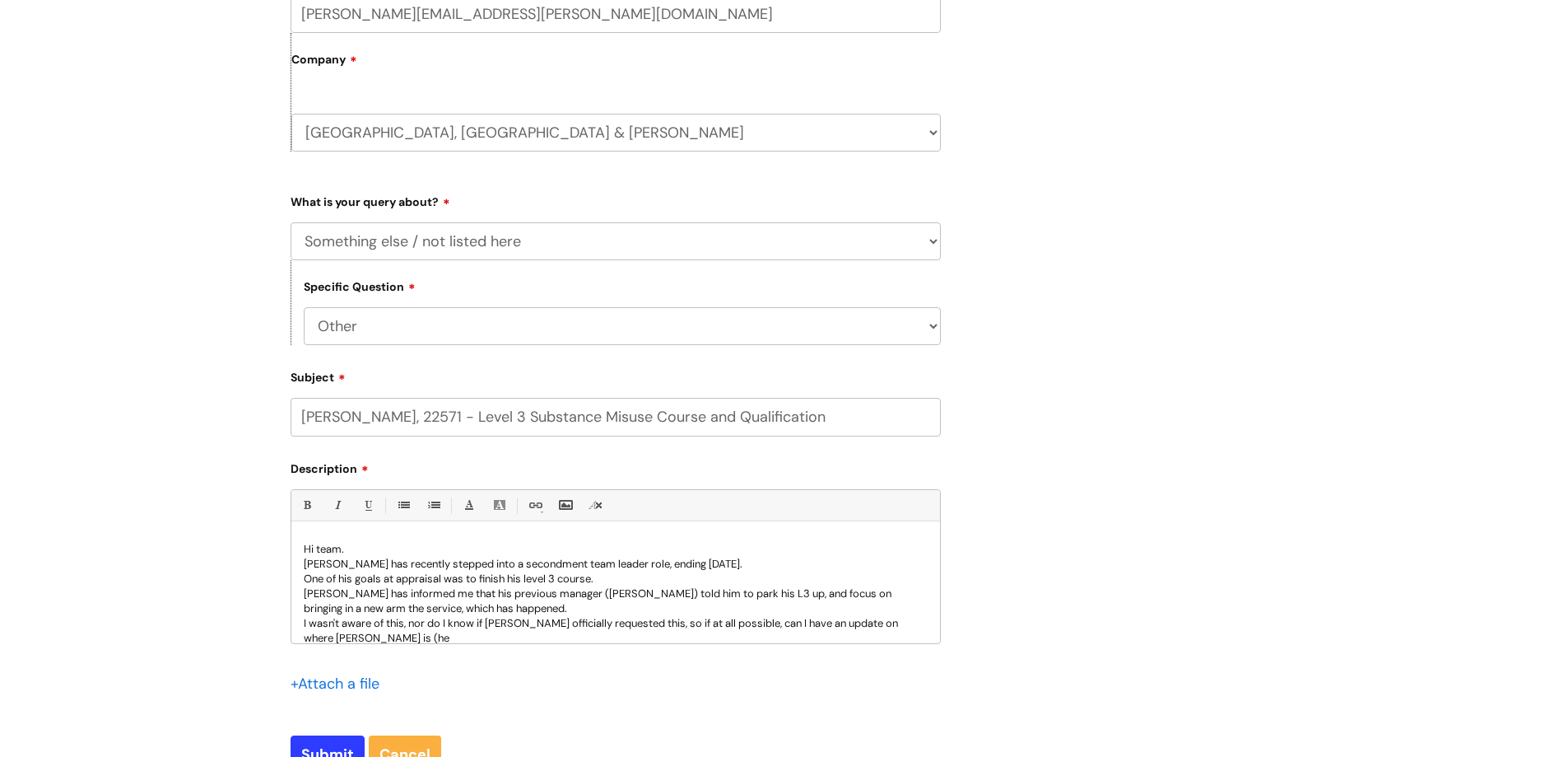
scroll to position [3, 0]
click at [623, 621] on p "I wasn't aware of this, nor do I know if Bel officially requested this, so if a…" at bounding box center [615, 628] width 624 height 30
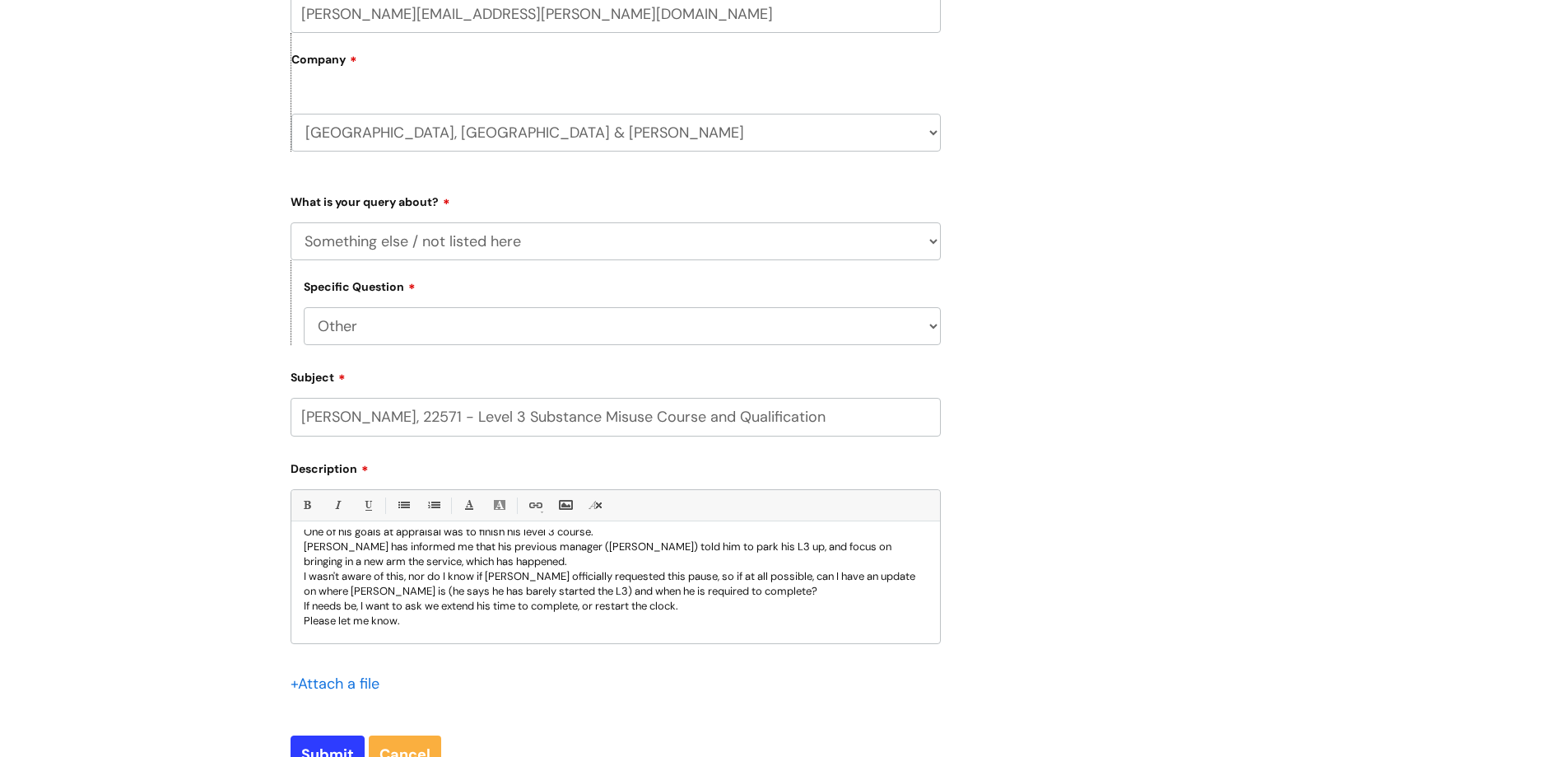
scroll to position [62, 0]
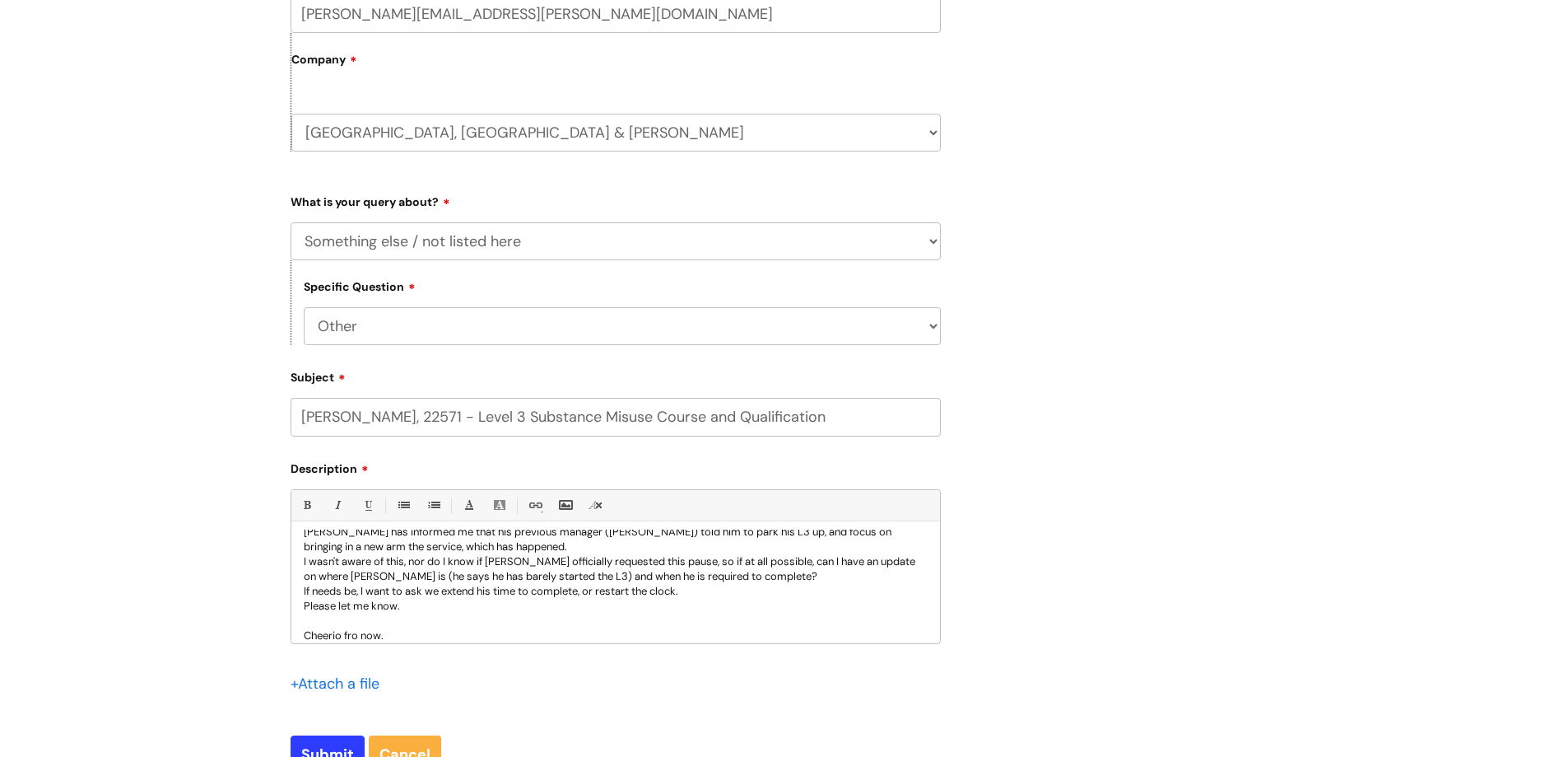
click at [353, 633] on p "Cheerio fro now." at bounding box center [615, 635] width 624 height 14
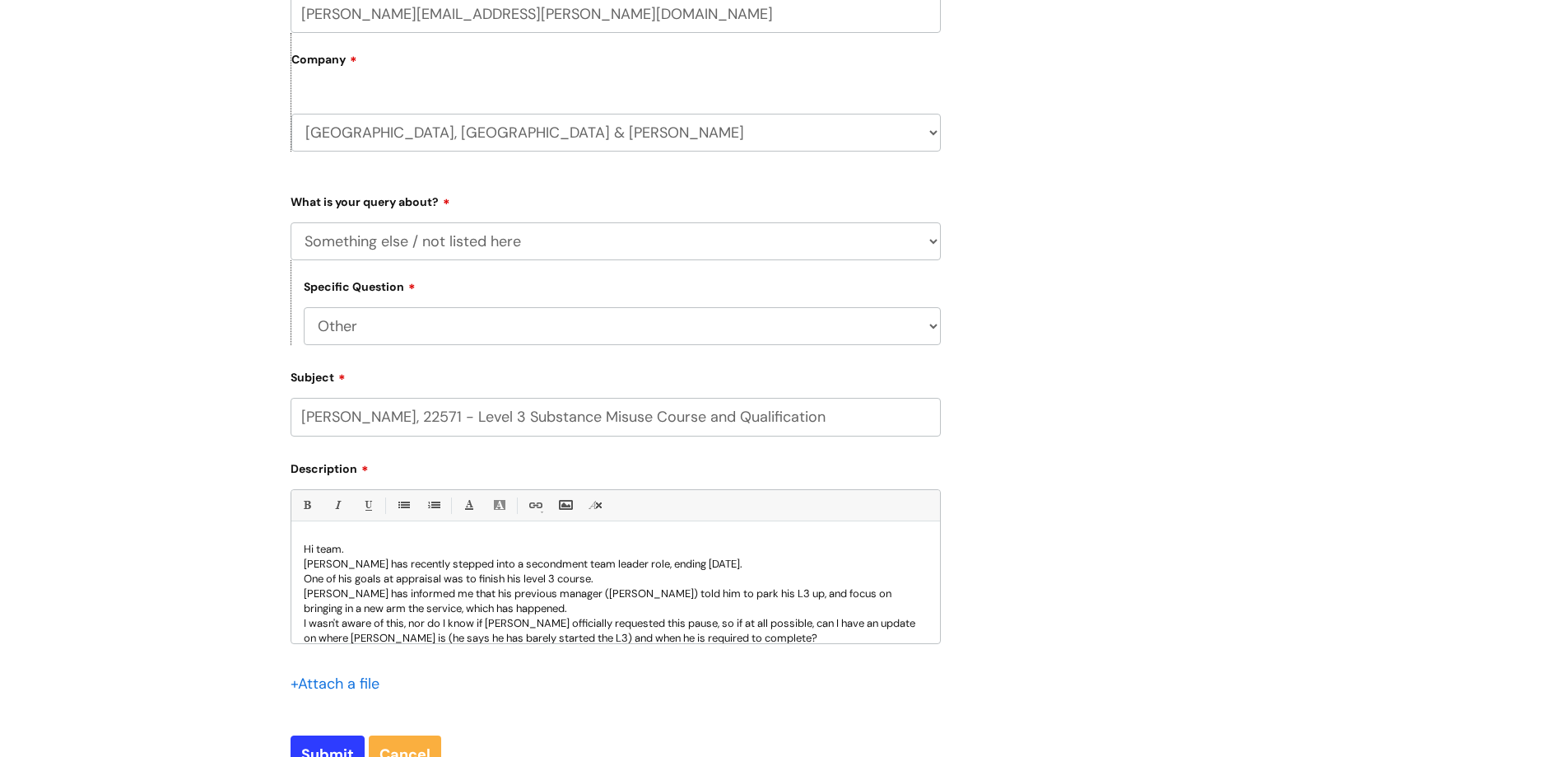
click at [356, 552] on p "Hi team." at bounding box center [615, 548] width 624 height 14
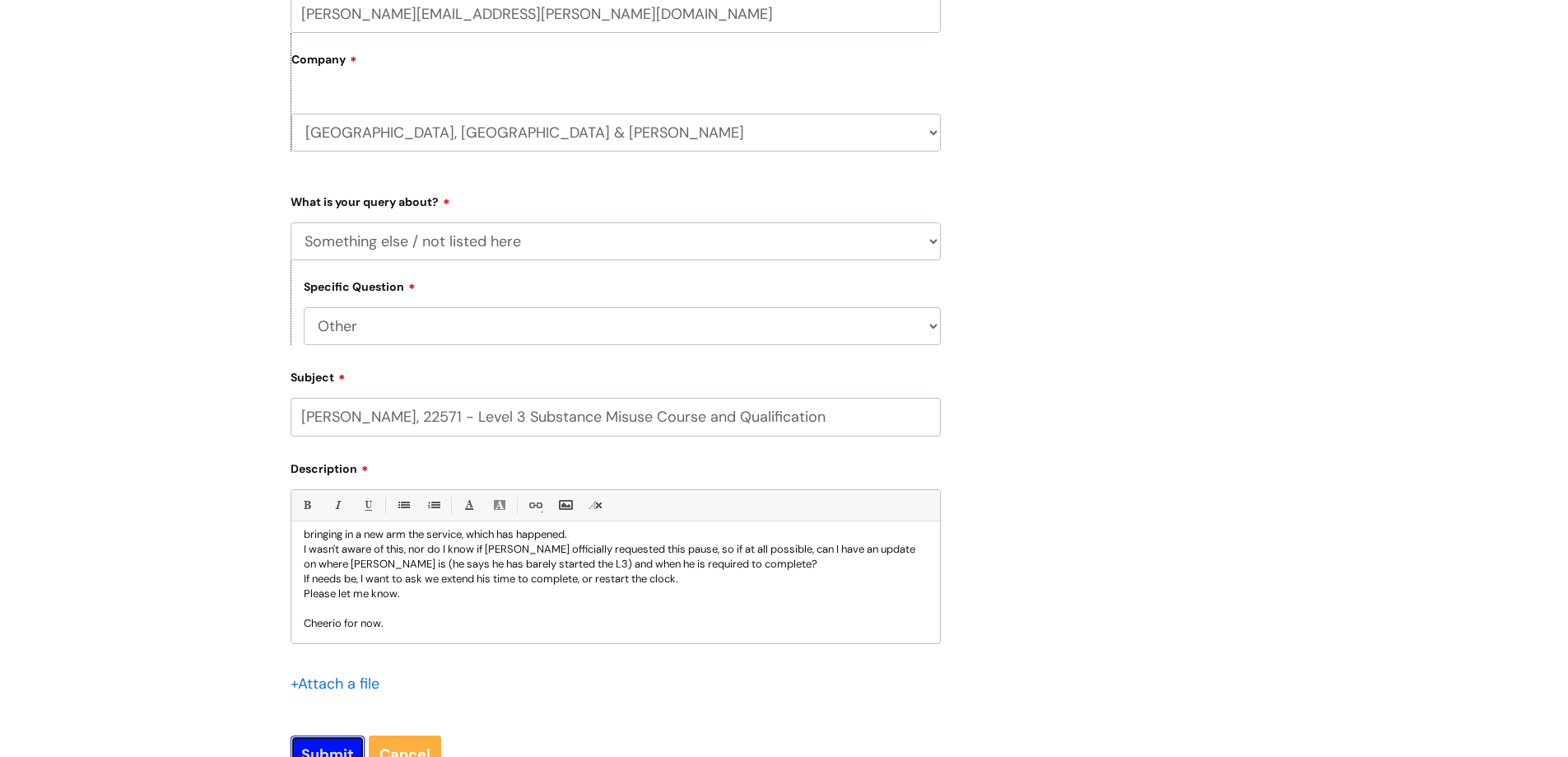
click at [335, 744] on input "Submit" at bounding box center [328, 754] width 74 height 38
type input "Please Wait..."
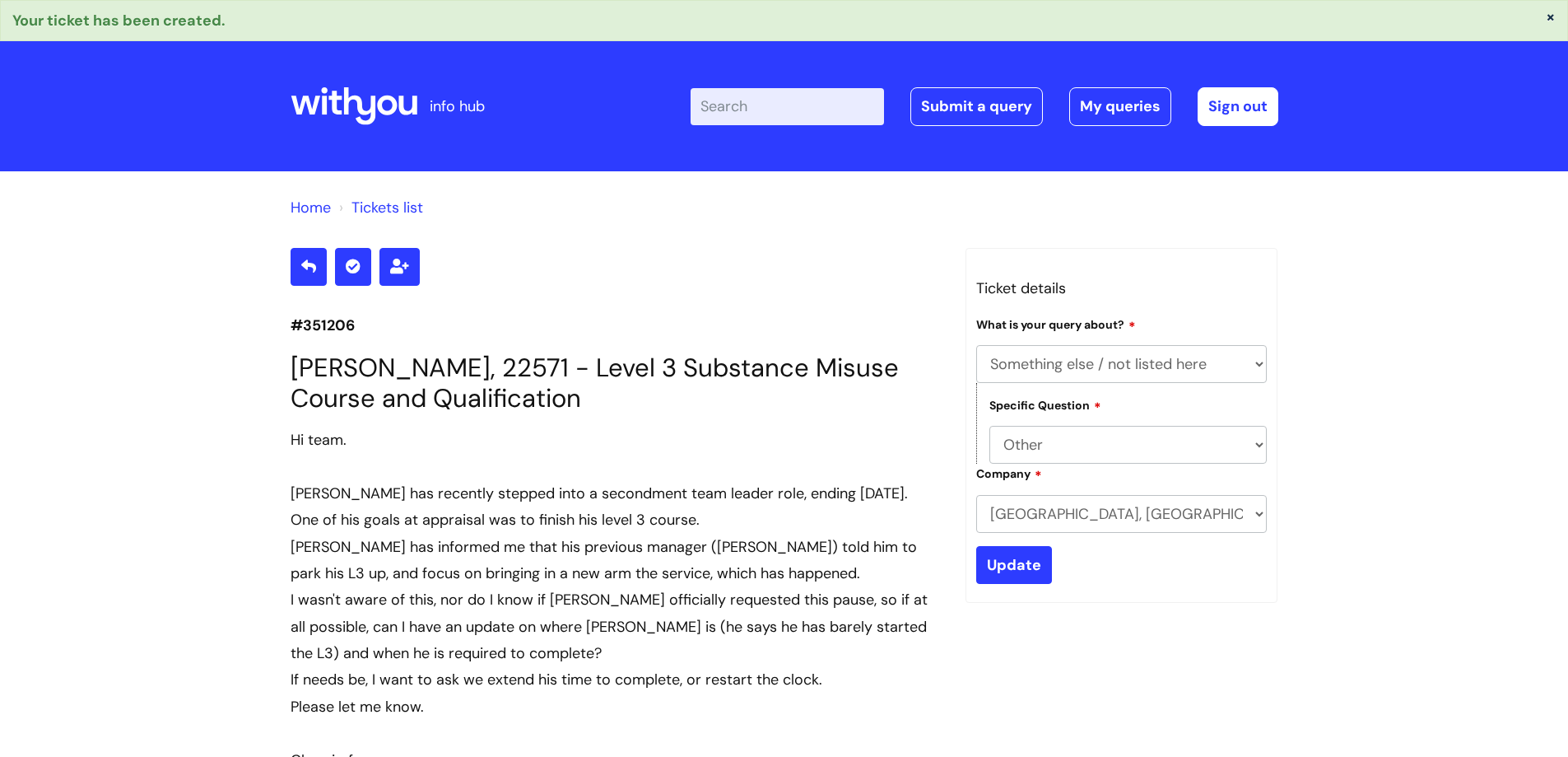
select select "Something else / not listed here"
select select "Other"
click at [1110, 105] on link "My queries" at bounding box center [1120, 106] width 102 height 38
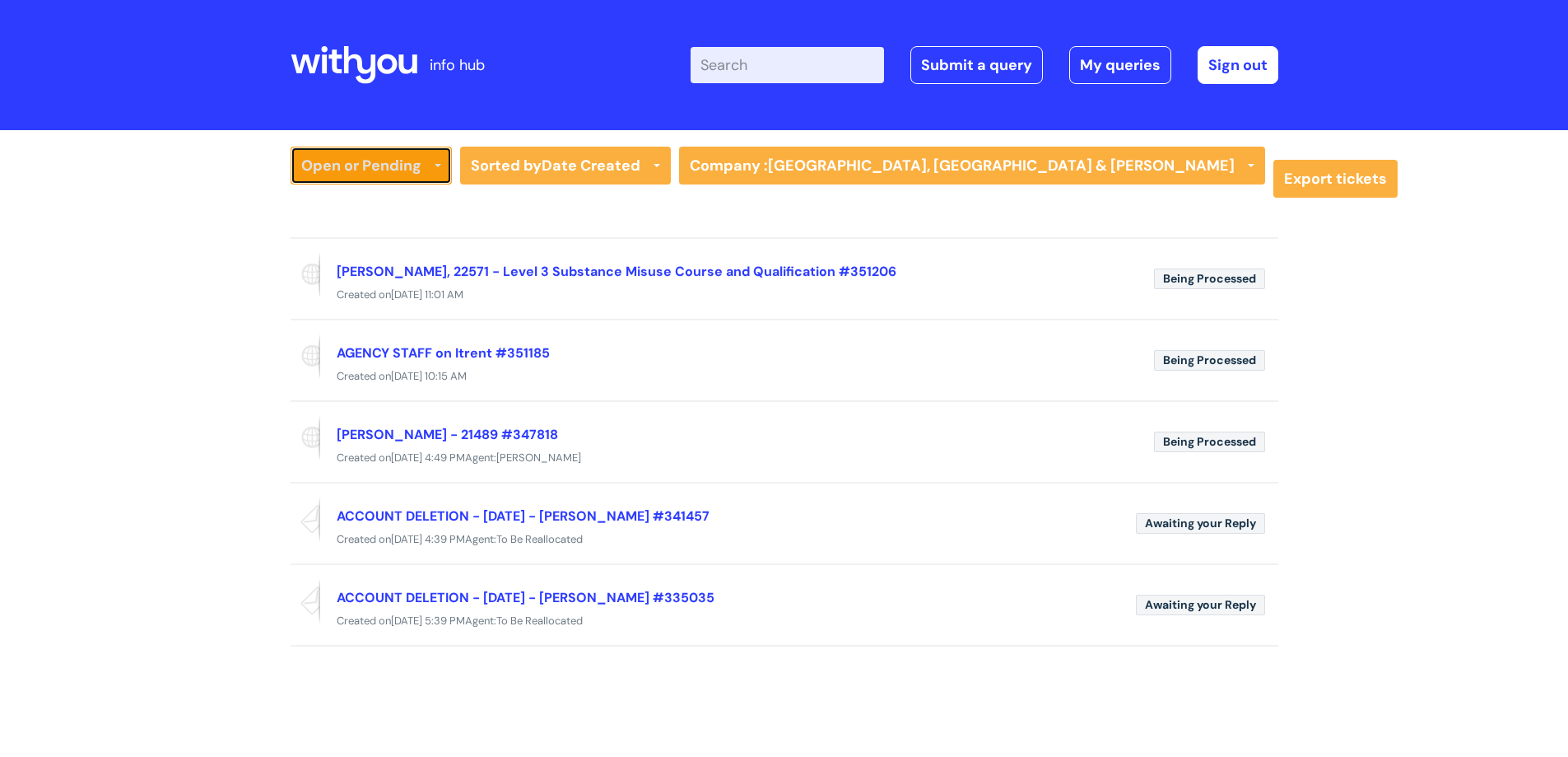
click at [391, 173] on link "Open or Pending" at bounding box center [372, 165] width 161 height 38
click at [372, 205] on link "All Tickets" at bounding box center [372, 199] width 161 height 23
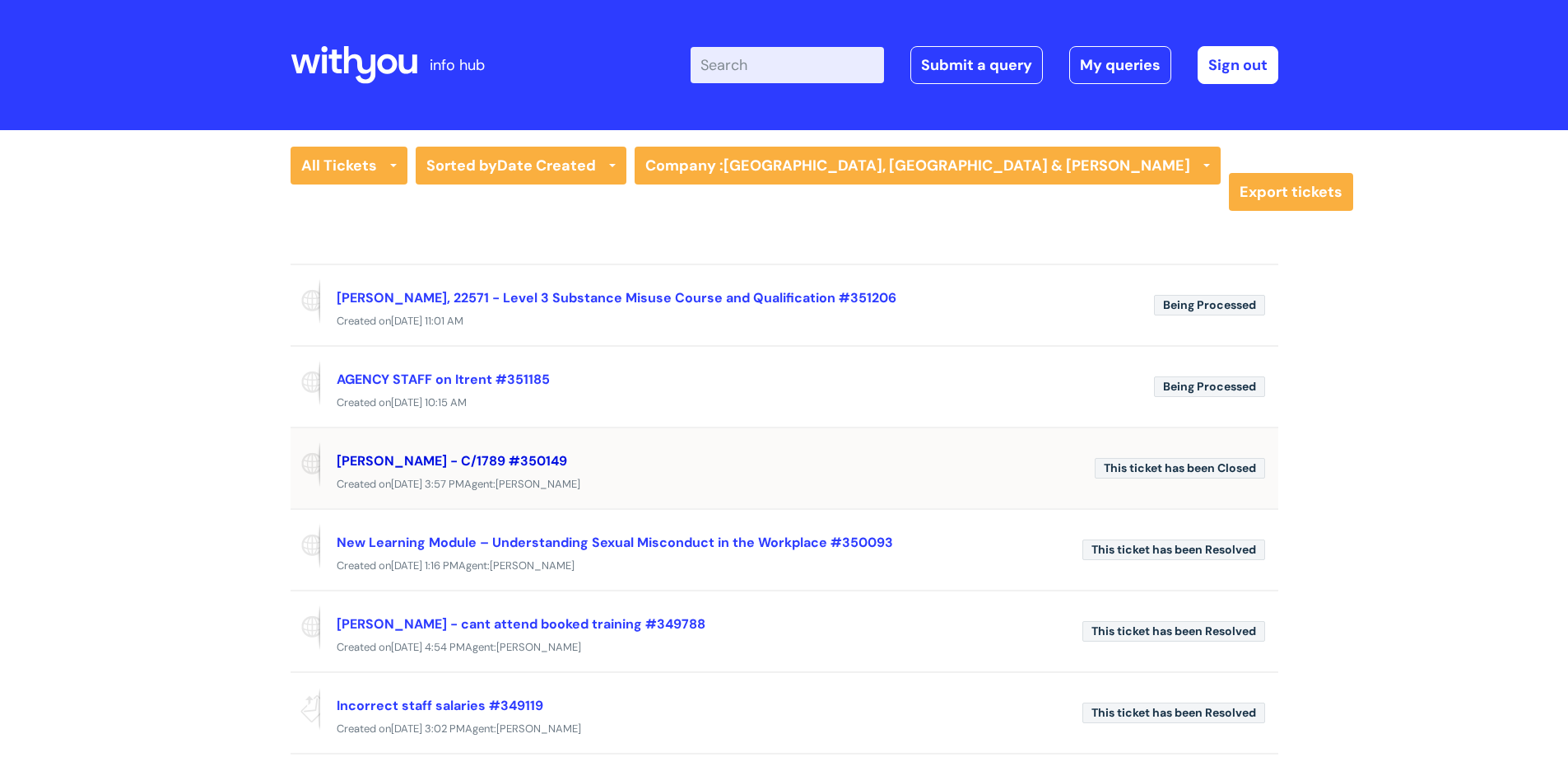
click at [491, 457] on link "[PERSON_NAME] - C/1789 #350149" at bounding box center [452, 461] width 231 height 17
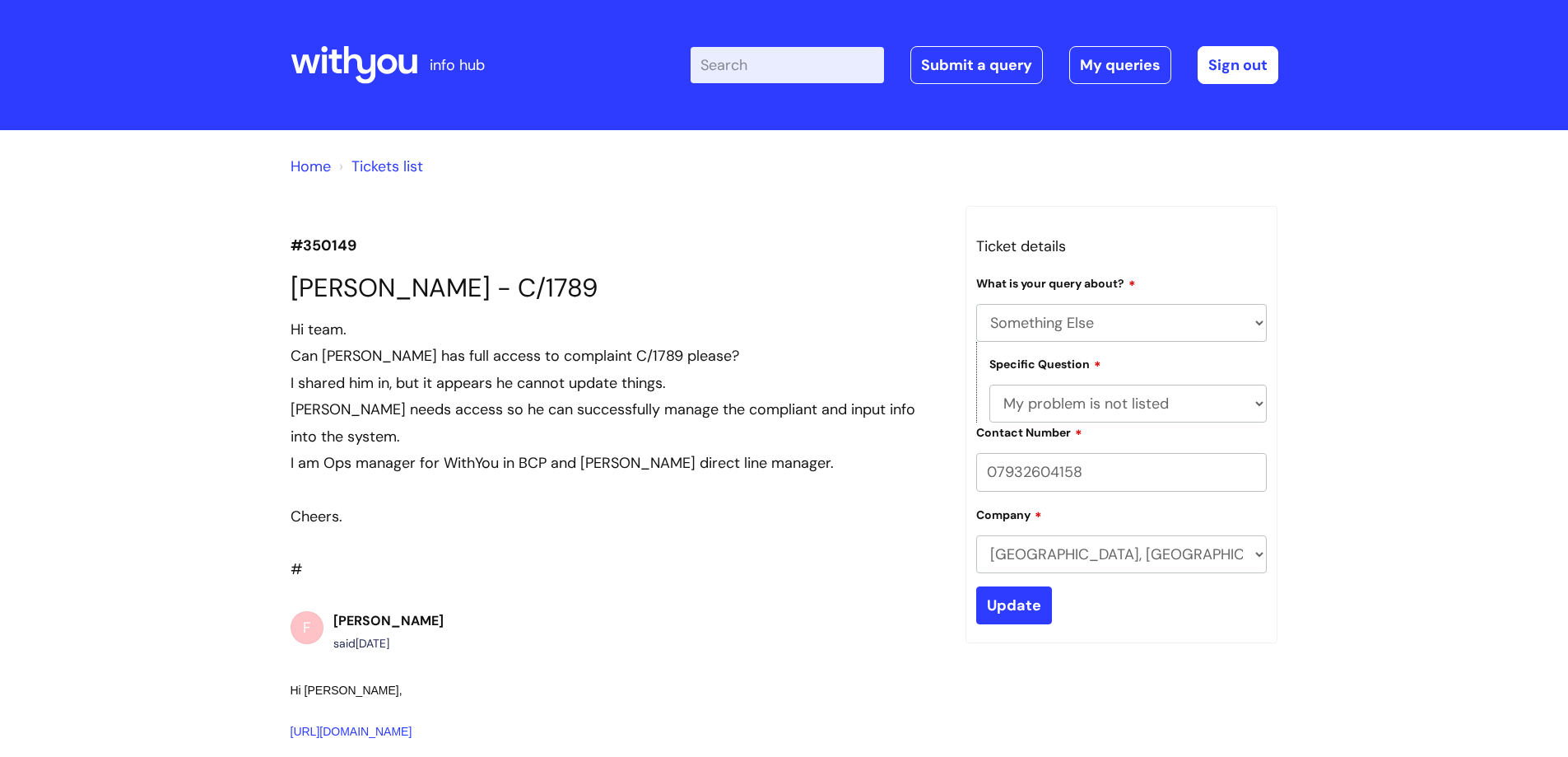
select select "Something Else"
select select "My problem is not listed"
click at [1110, 57] on link "My queries" at bounding box center [1120, 64] width 102 height 38
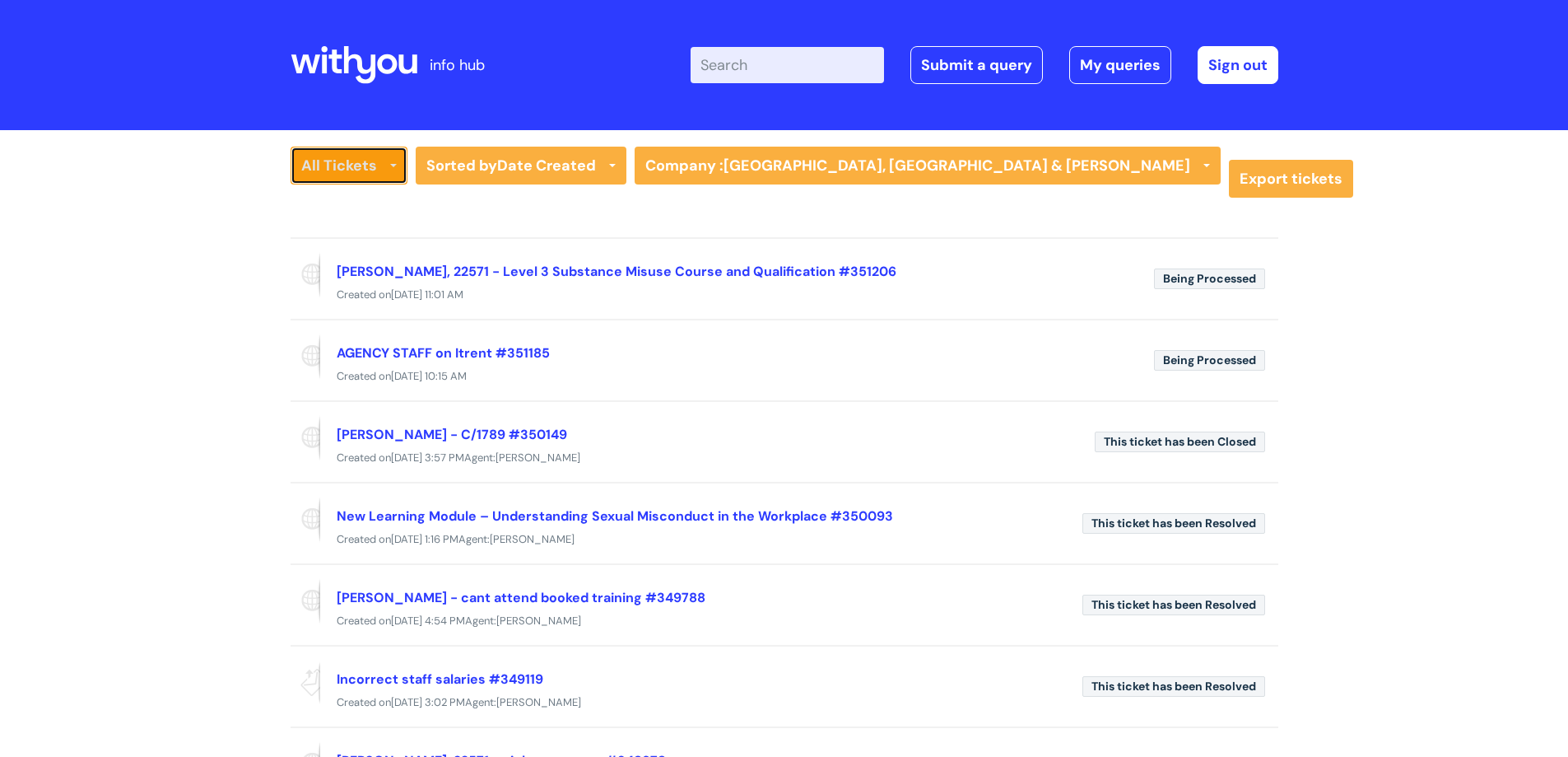
click at [316, 164] on link "All Tickets" at bounding box center [350, 165] width 117 height 38
click at [335, 203] on link "All Tickets" at bounding box center [361, 199] width 142 height 23
